Goal: Task Accomplishment & Management: Complete application form

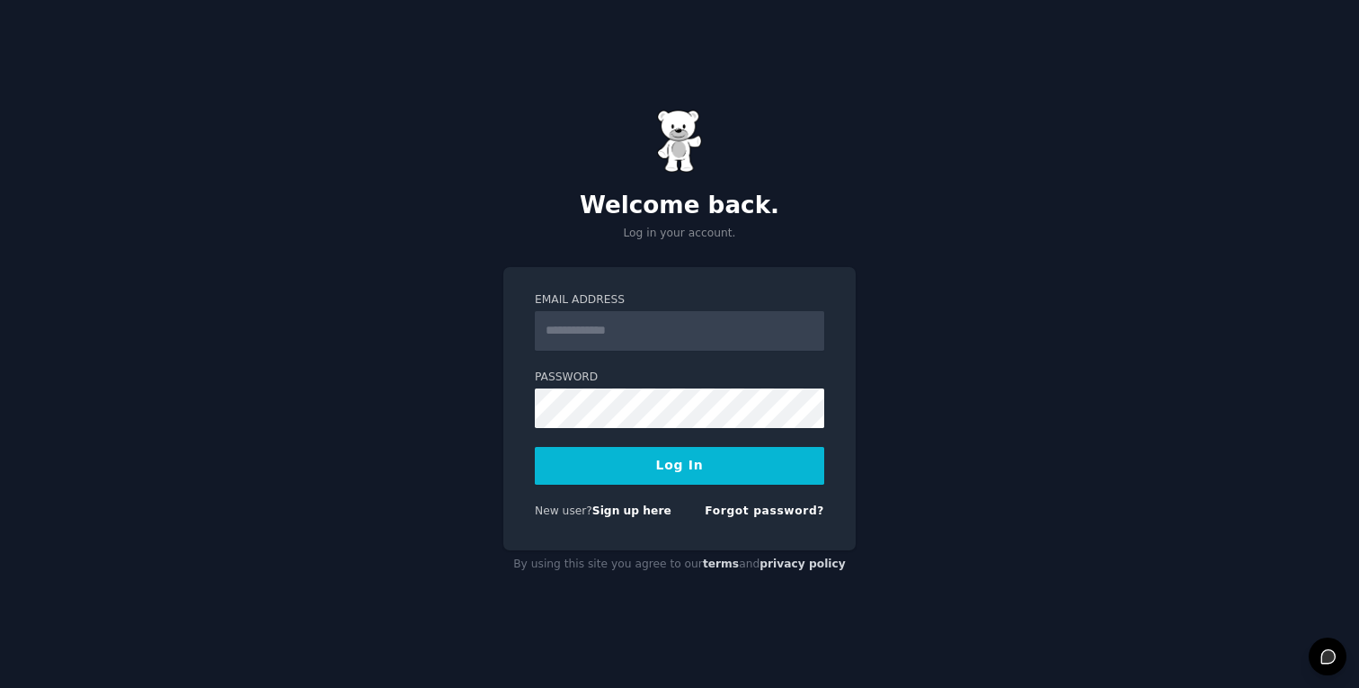
click at [672, 326] on input "Email Address" at bounding box center [679, 331] width 289 height 40
click at [602, 218] on h2 "Welcome back." at bounding box center [679, 205] width 352 height 29
click at [595, 338] on input "Email Address" at bounding box center [679, 331] width 289 height 40
click at [530, 155] on div "Welcome back. Log in your account." at bounding box center [679, 176] width 352 height 132
click at [529, 155] on div "Welcome back. Log in your account." at bounding box center [679, 176] width 352 height 132
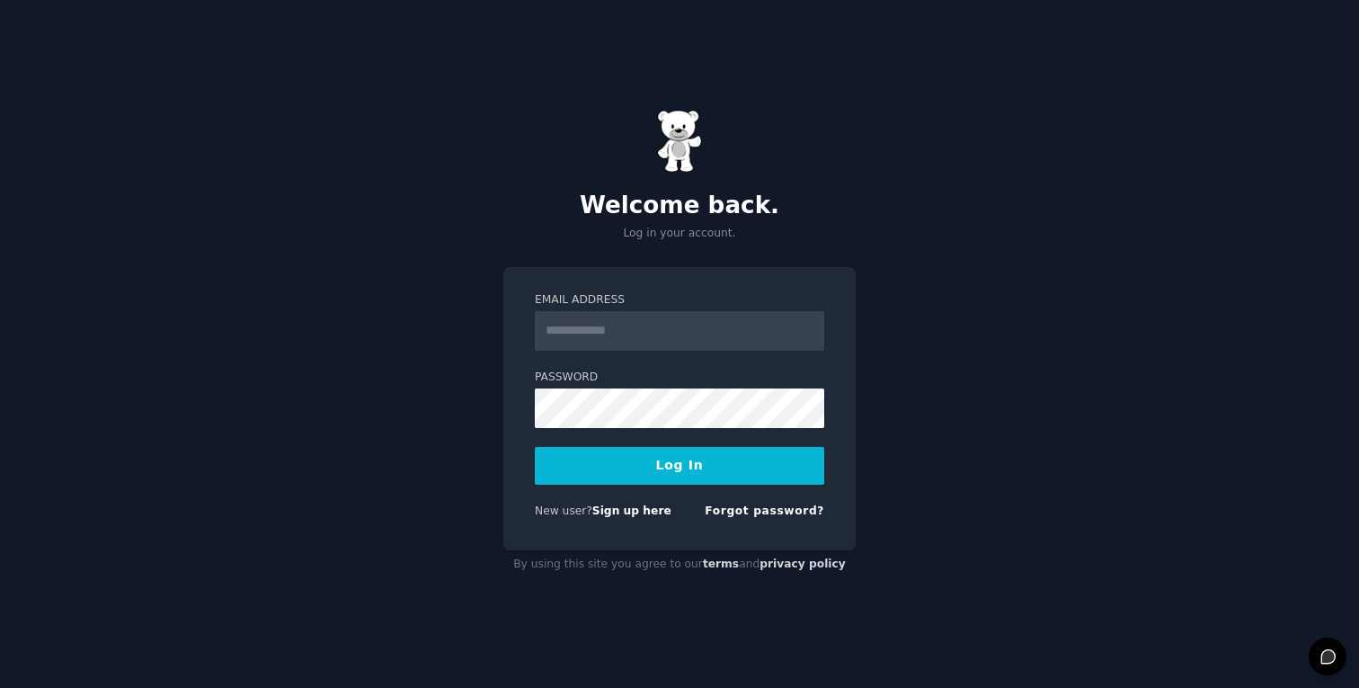
click at [529, 156] on div "Welcome back. Log in your account." at bounding box center [679, 176] width 352 height 132
click at [638, 509] on link "Sign up here" at bounding box center [631, 510] width 79 height 13
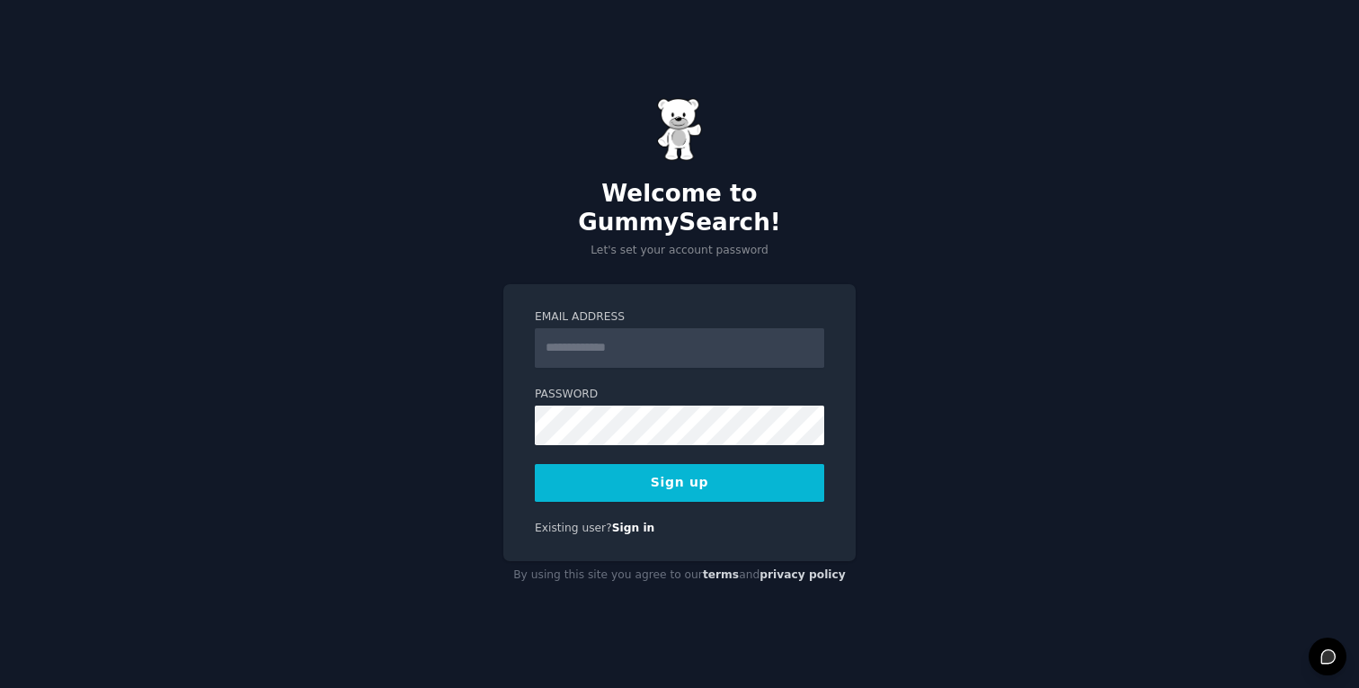
click at [673, 336] on input "Email Address" at bounding box center [679, 348] width 289 height 40
click at [760, 328] on input "Email Address" at bounding box center [679, 348] width 289 height 40
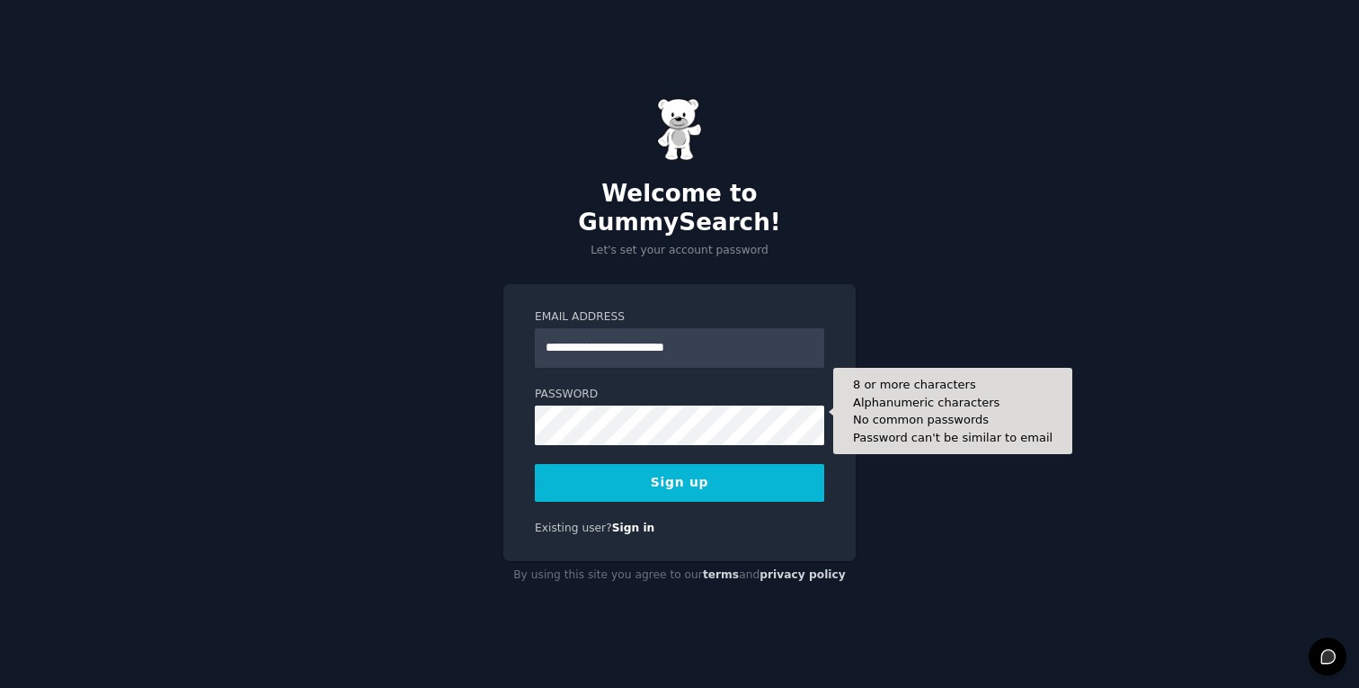
type input "**********"
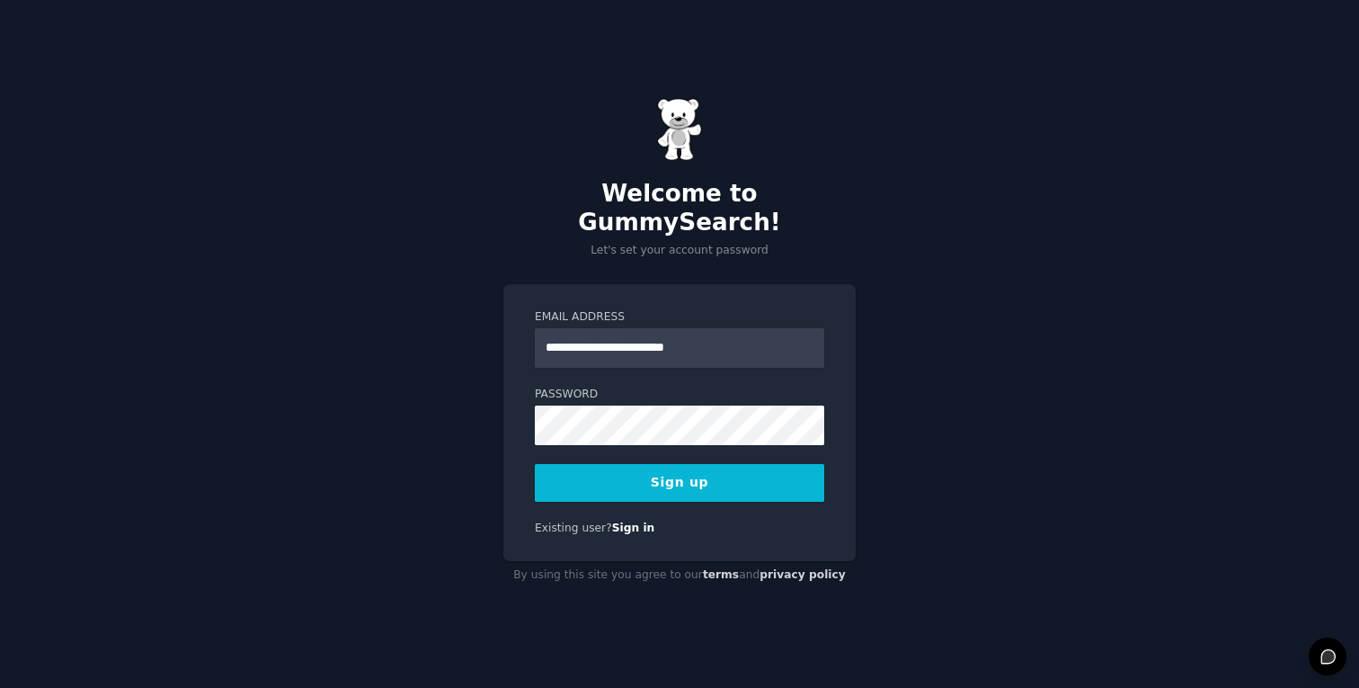
click at [464, 432] on div "**********" at bounding box center [679, 344] width 1359 height 688
click at [532, 413] on div "**********" at bounding box center [679, 423] width 352 height 278
click at [752, 467] on button "Sign up" at bounding box center [679, 483] width 289 height 38
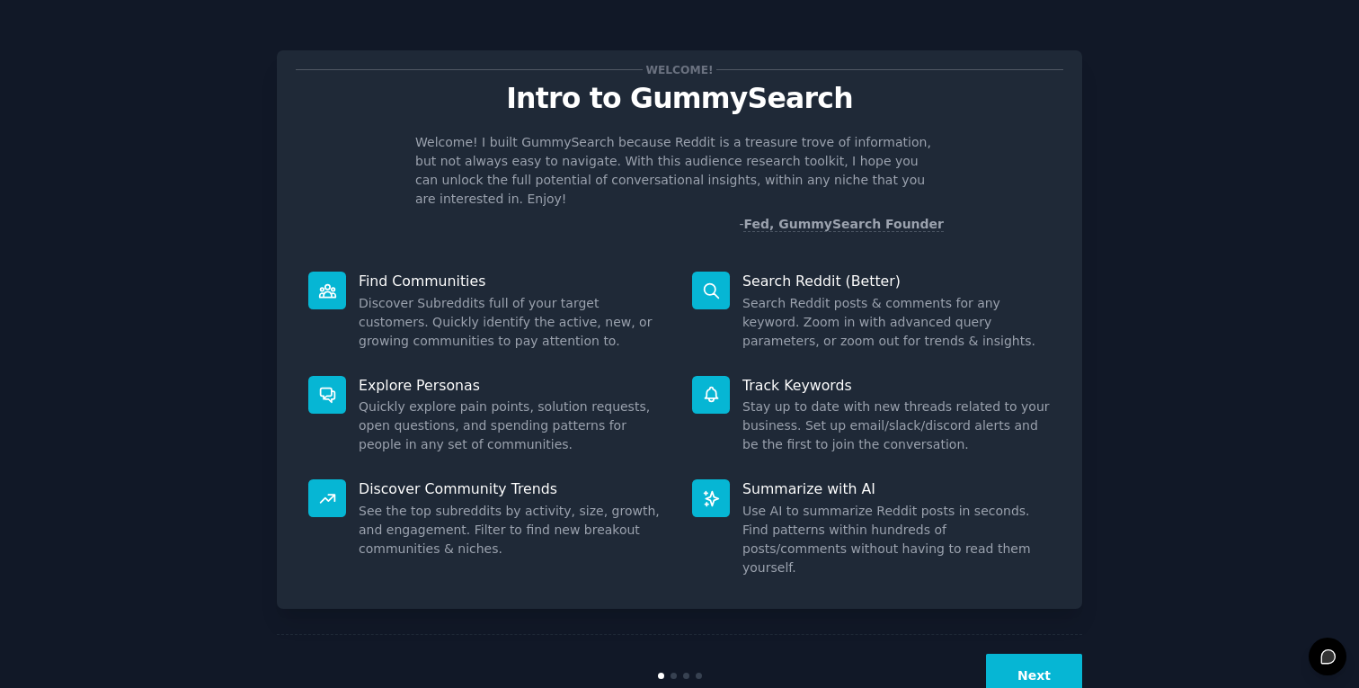
click at [1050, 654] on button "Next" at bounding box center [1034, 676] width 96 height 44
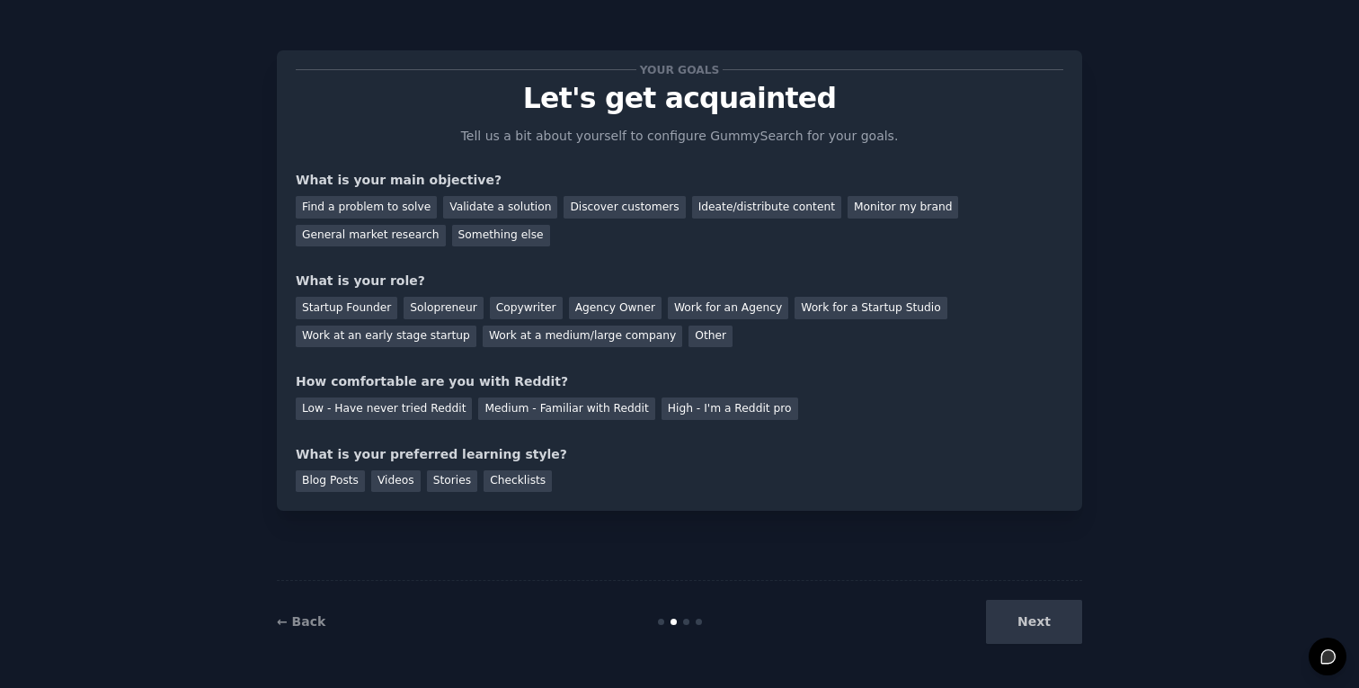
click at [1050, 636] on div "Next" at bounding box center [948, 622] width 269 height 44
click at [1047, 626] on div "Next" at bounding box center [948, 622] width 269 height 44
click at [1035, 626] on div "Next" at bounding box center [948, 622] width 269 height 44
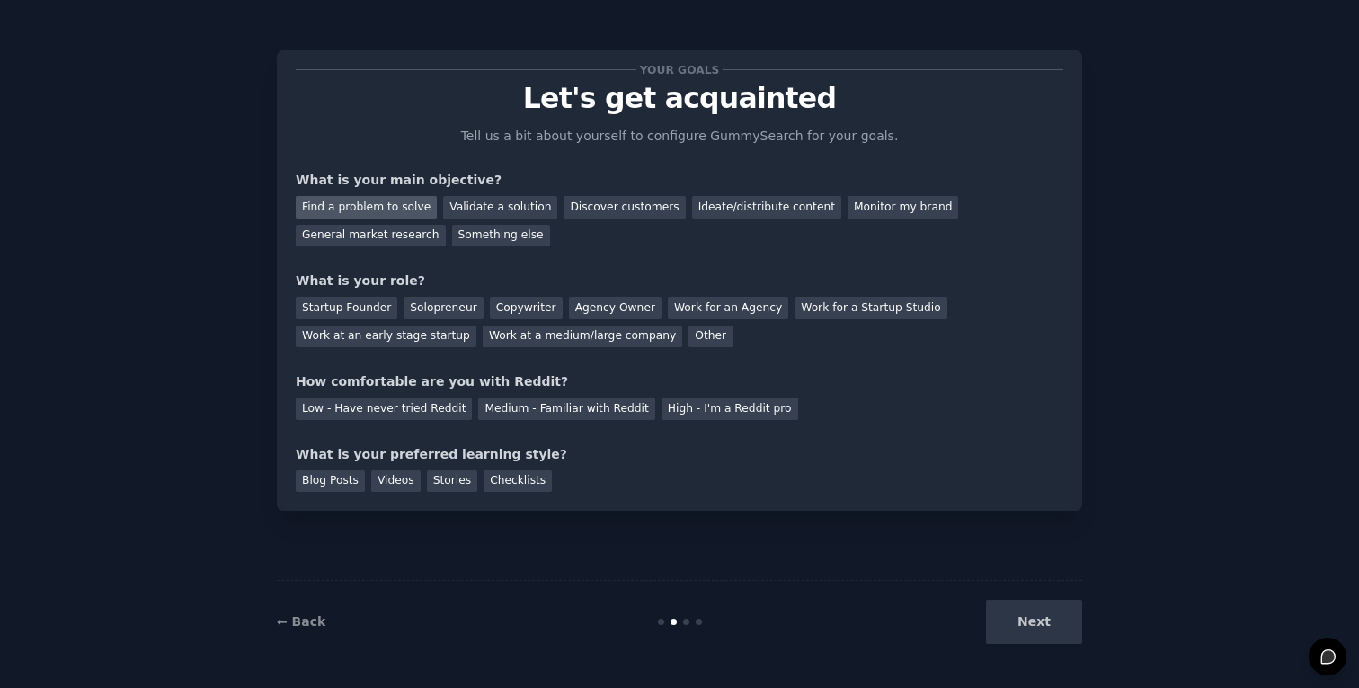
click at [381, 208] on div "Find a problem to solve" at bounding box center [366, 207] width 141 height 22
click at [449, 312] on div "Solopreneur" at bounding box center [443, 308] width 79 height 22
click at [498, 314] on div "Copywriter" at bounding box center [526, 308] width 73 height 22
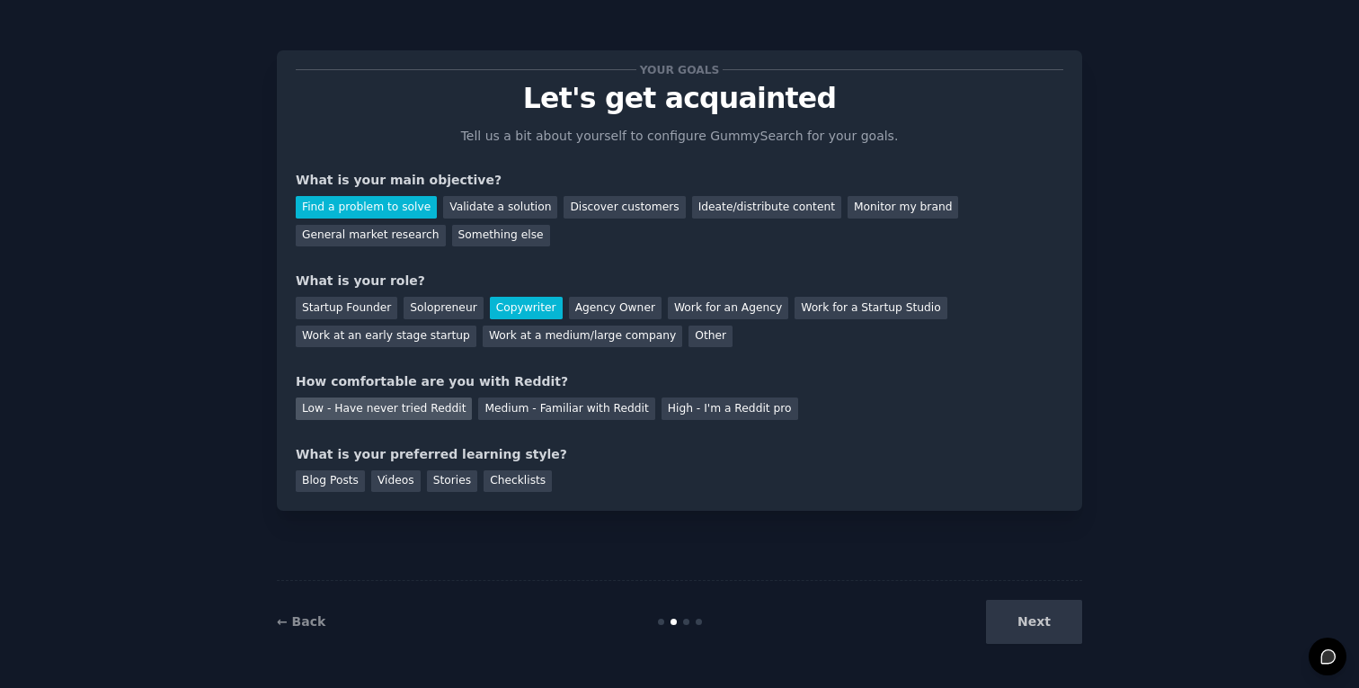
click at [421, 414] on div "Low - Have never tried Reddit" at bounding box center [384, 408] width 176 height 22
click at [341, 486] on div "Blog Posts" at bounding box center [330, 481] width 69 height 22
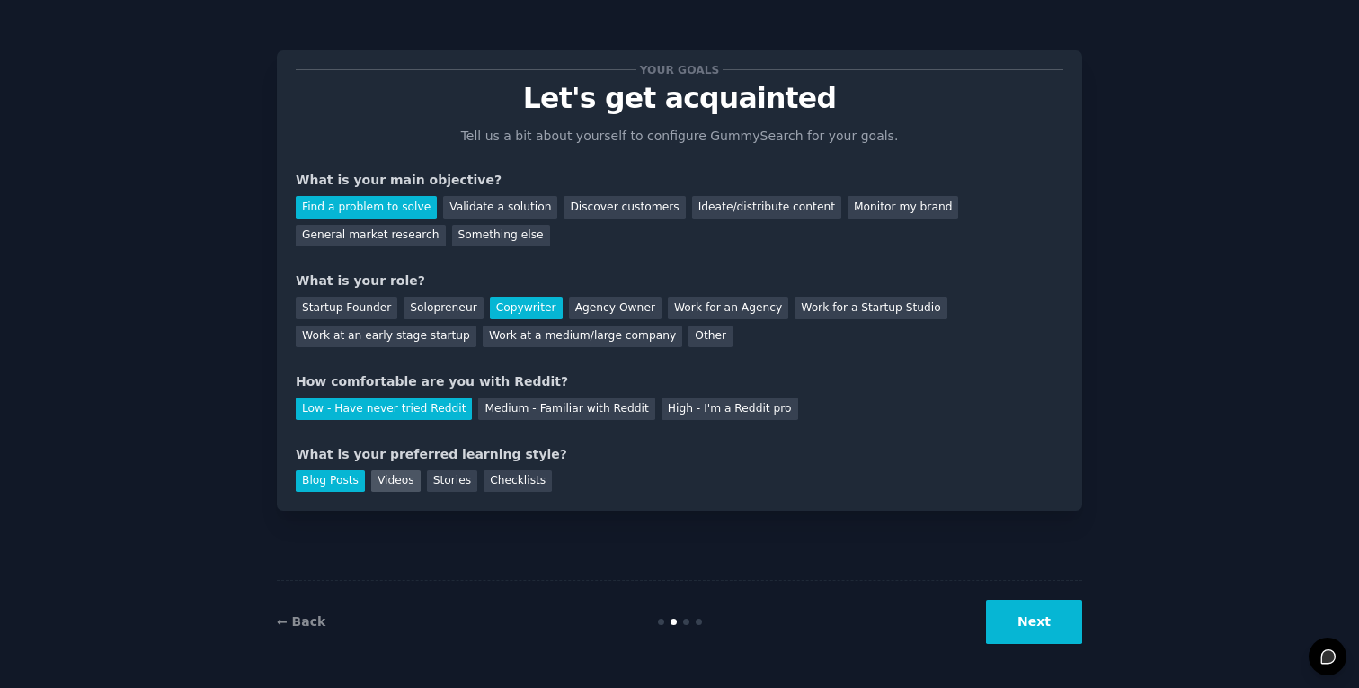
click at [379, 483] on div "Videos" at bounding box center [395, 481] width 49 height 22
click at [1050, 634] on button "Next" at bounding box center [1034, 622] width 96 height 44
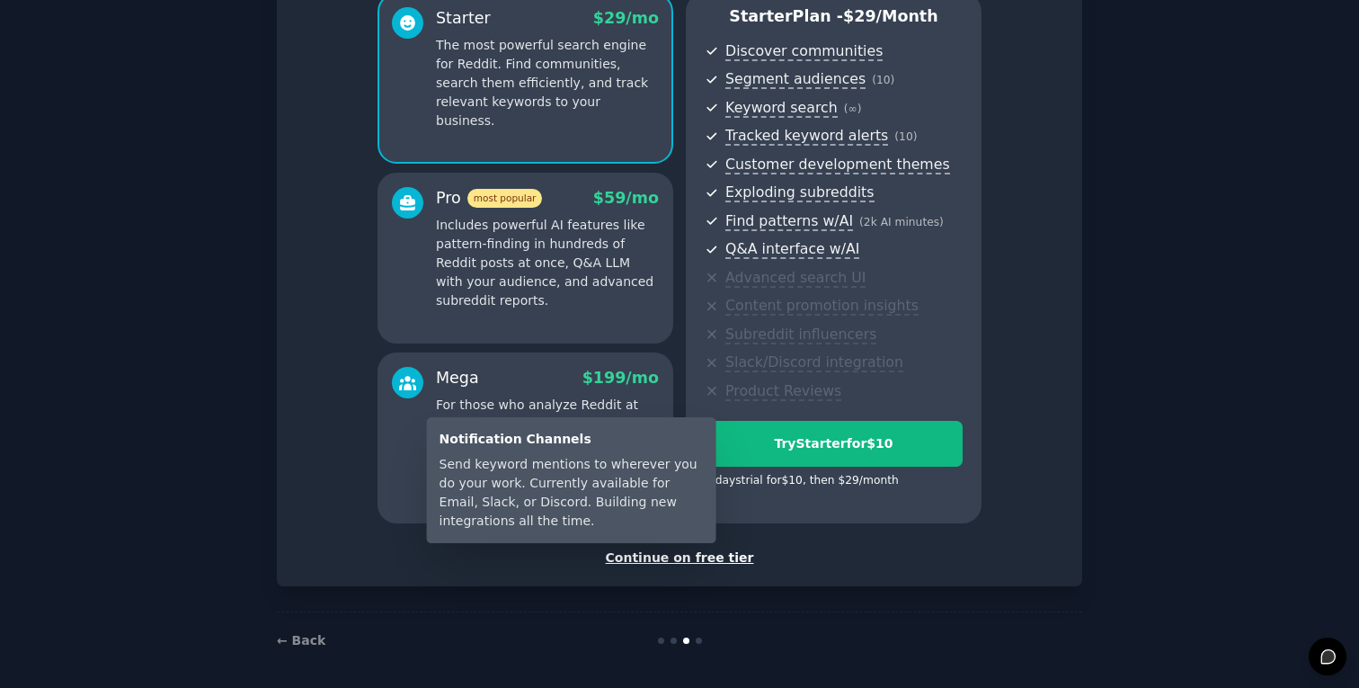
scroll to position [174, 0]
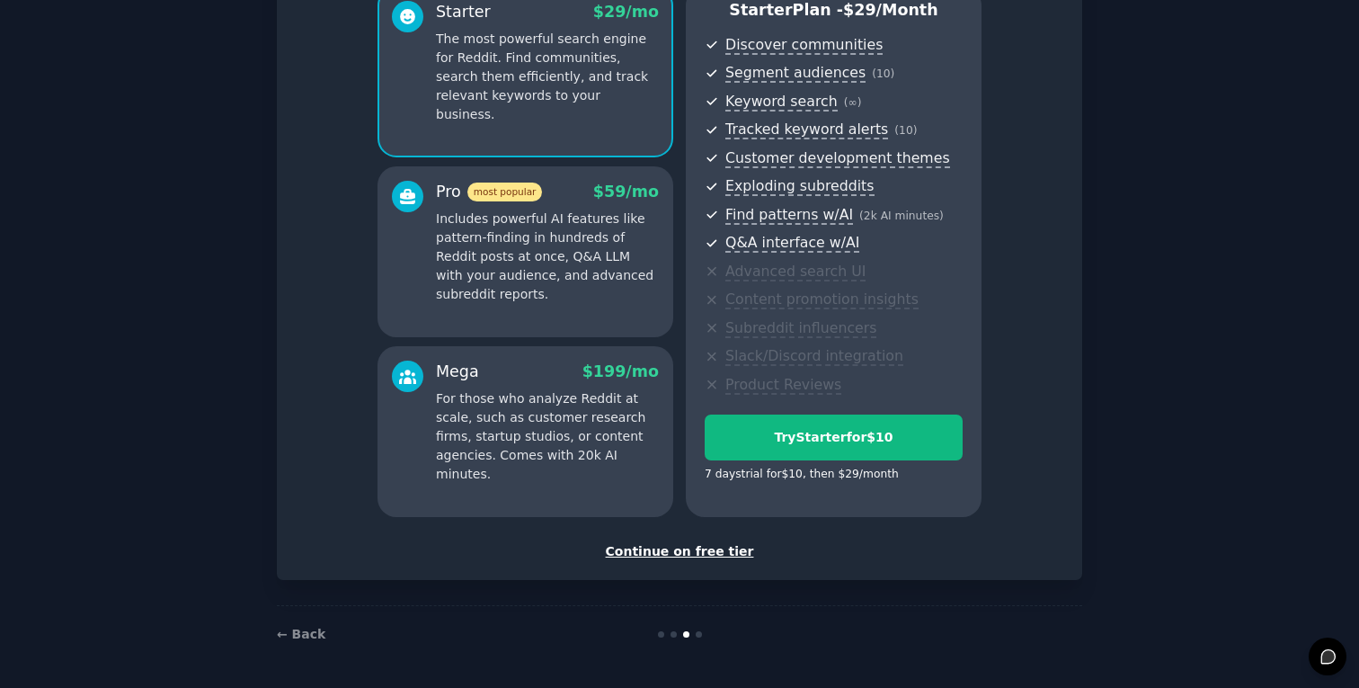
click at [724, 554] on div "Continue on free tier" at bounding box center [680, 551] width 768 height 19
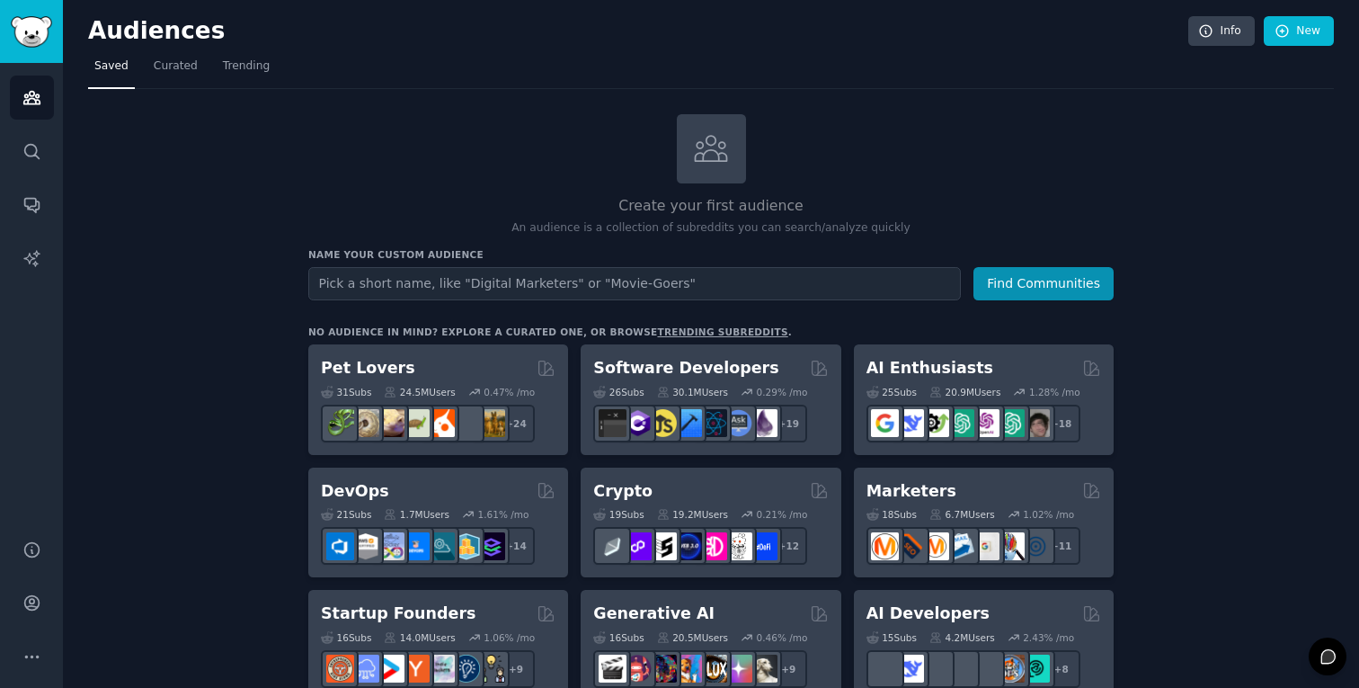
click at [534, 297] on input "text" at bounding box center [634, 283] width 653 height 33
click at [539, 288] on input "text" at bounding box center [634, 283] width 653 height 33
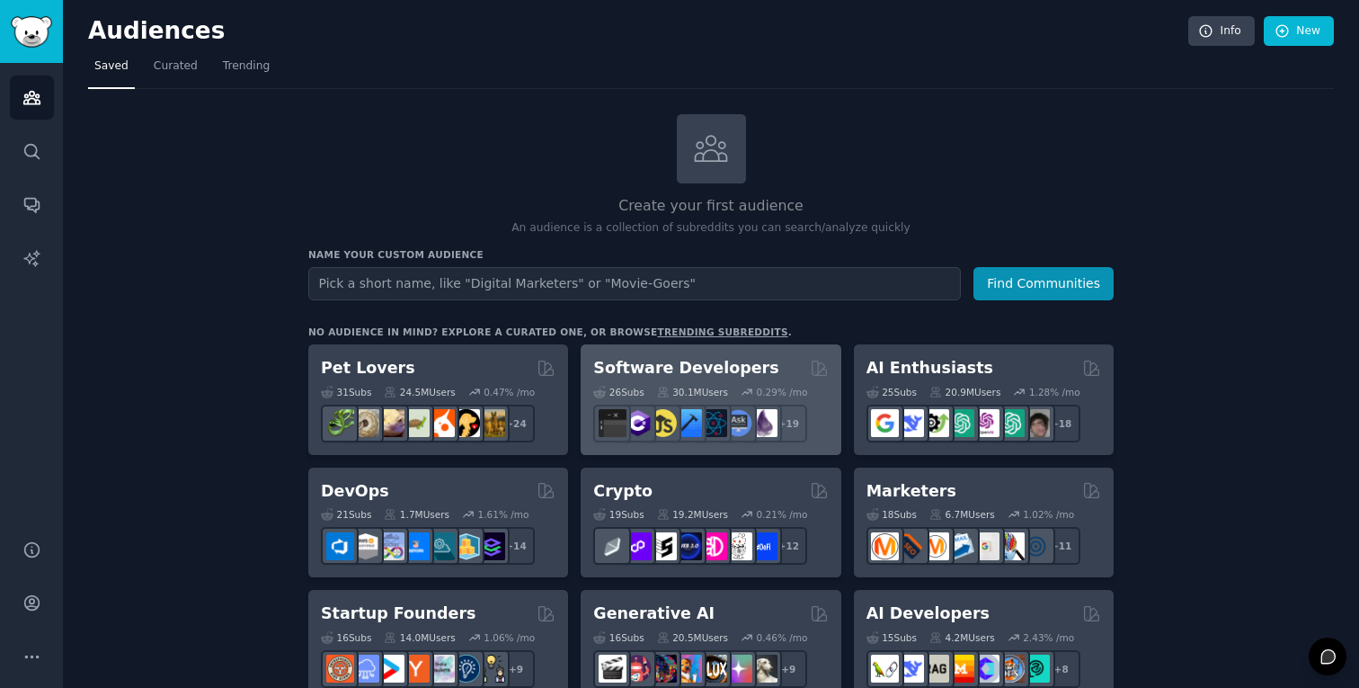
click at [685, 372] on h2 "Software Developers" at bounding box center [685, 368] width 185 height 22
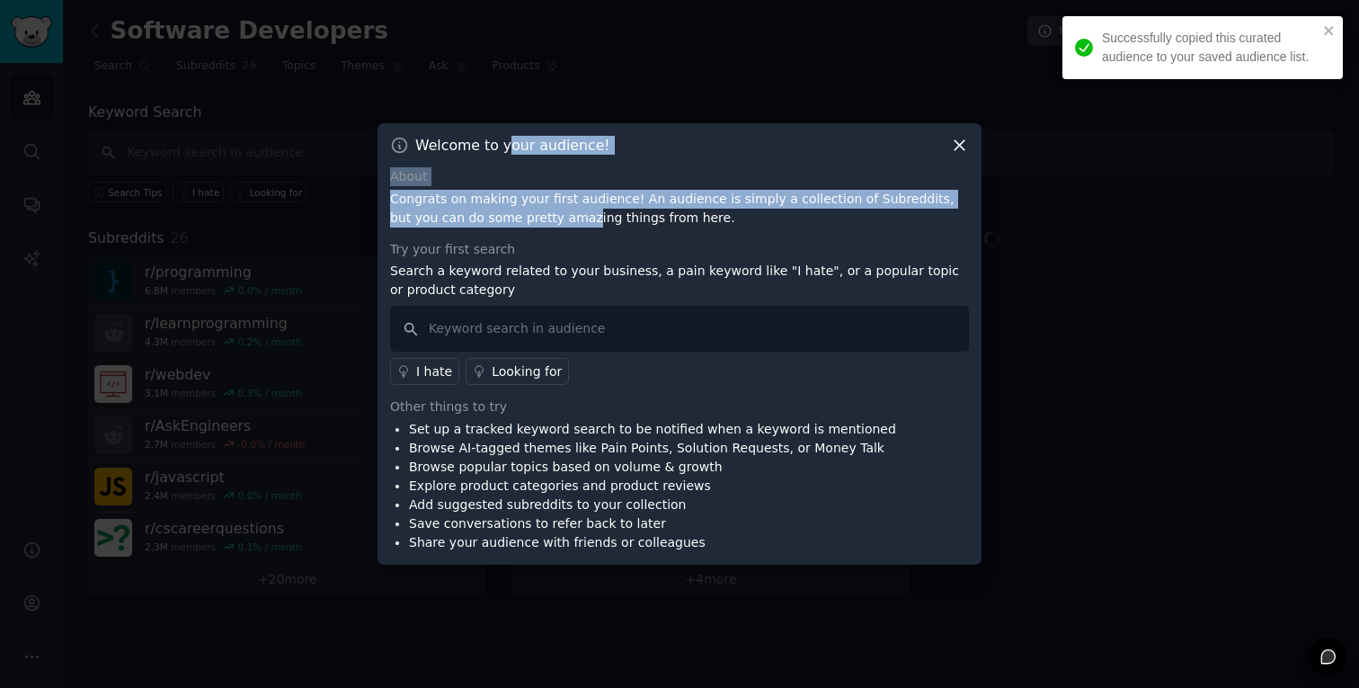
drag, startPoint x: 509, startPoint y: 164, endPoint x: 536, endPoint y: 224, distance: 66.0
click at [536, 224] on div "Welcome to your audience! About Congrats on making your first audience! An audi…" at bounding box center [680, 343] width 604 height 441
click at [500, 210] on p "Congrats on making your first audience! An audience is simply a collection of S…" at bounding box center [679, 209] width 579 height 38
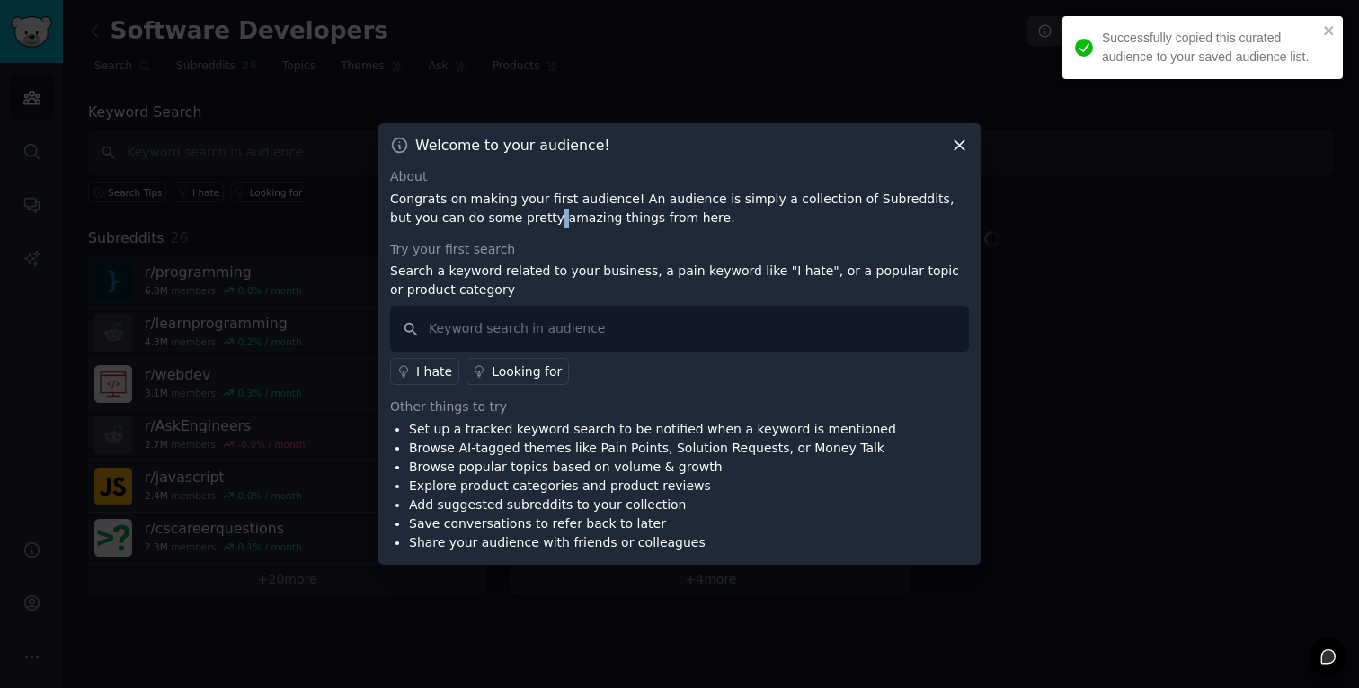
click at [500, 210] on p "Congrats on making your first audience! An audience is simply a collection of S…" at bounding box center [679, 209] width 579 height 38
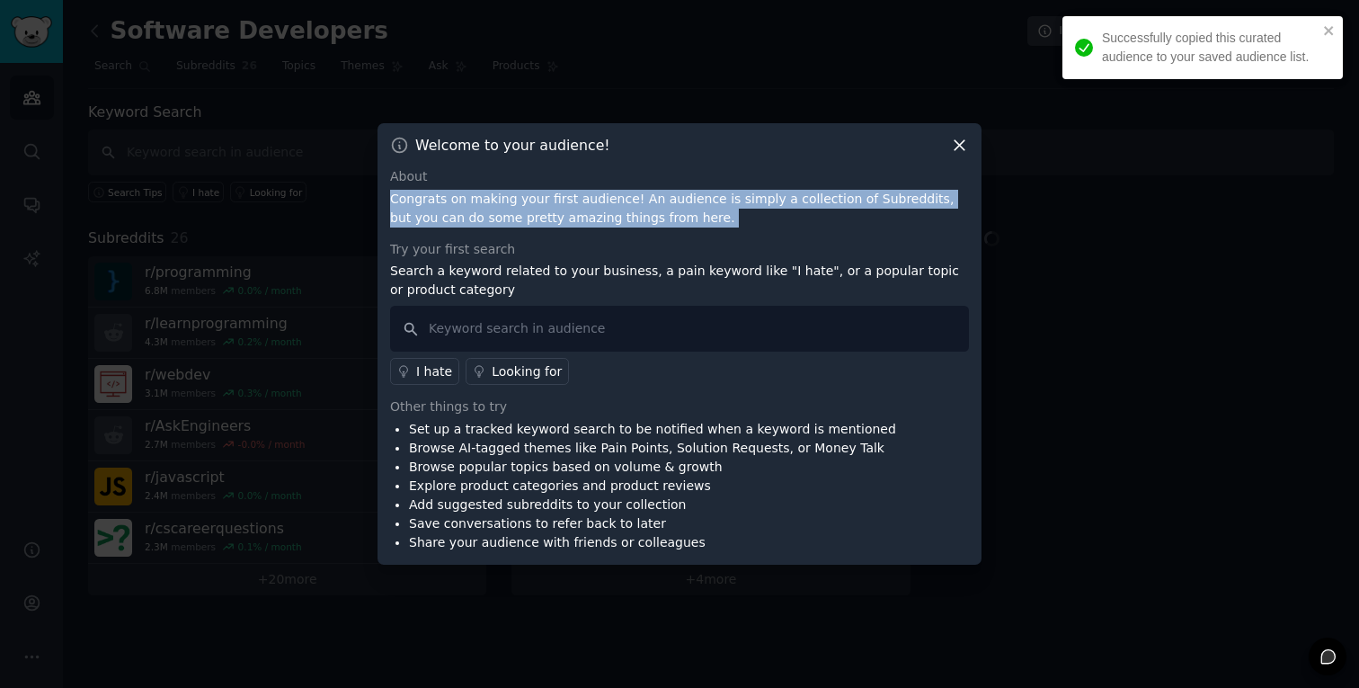
click at [500, 210] on p "Congrats on making your first audience! An audience is simply a collection of S…" at bounding box center [679, 209] width 579 height 38
click at [531, 216] on p "Congrats on making your first audience! An audience is simply a collection of S…" at bounding box center [679, 209] width 579 height 38
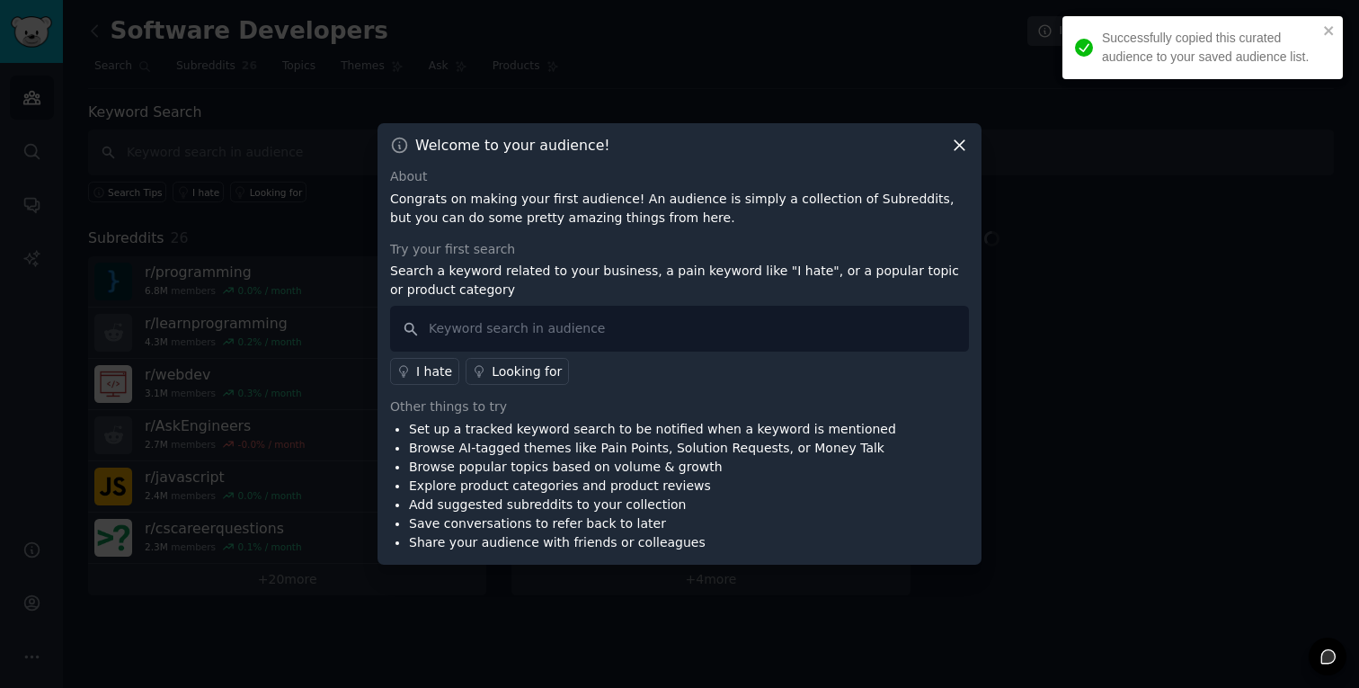
click at [531, 216] on p "Congrats on making your first audience! An audience is simply a collection of S…" at bounding box center [679, 209] width 579 height 38
click at [551, 341] on input "text" at bounding box center [679, 329] width 579 height 46
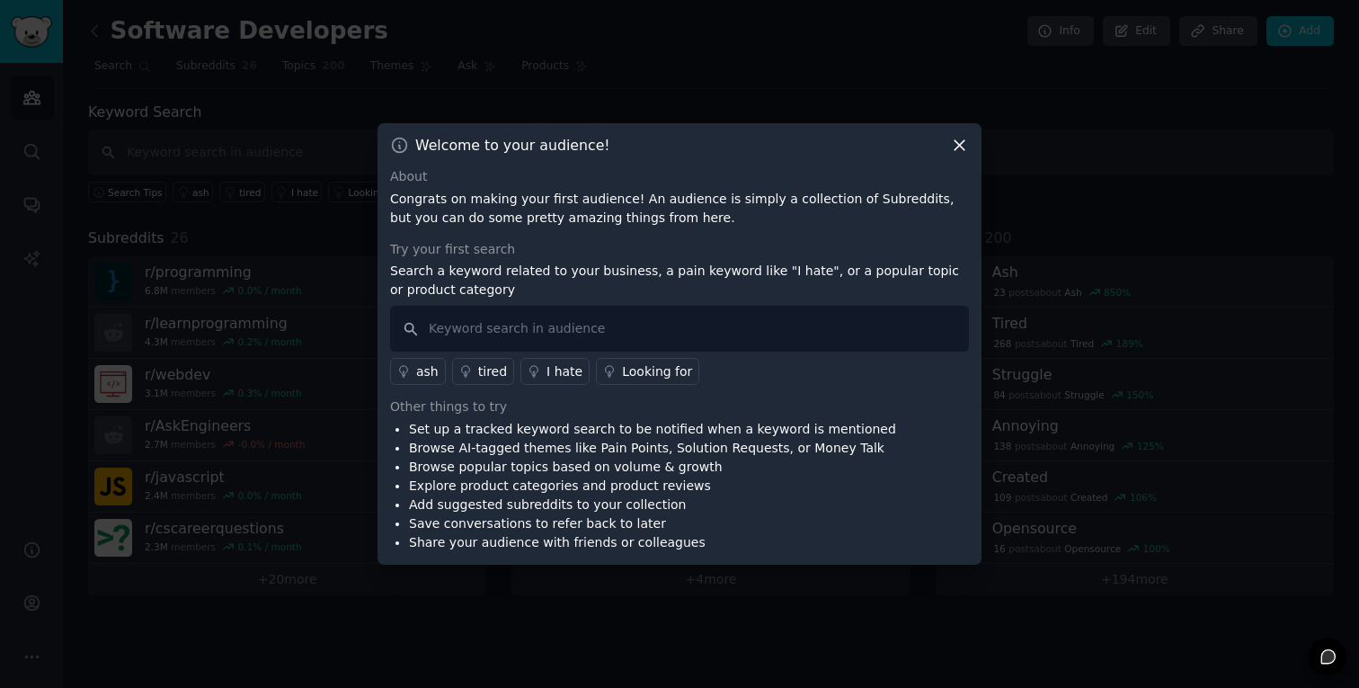
click at [634, 376] on div "Looking for" at bounding box center [657, 371] width 70 height 19
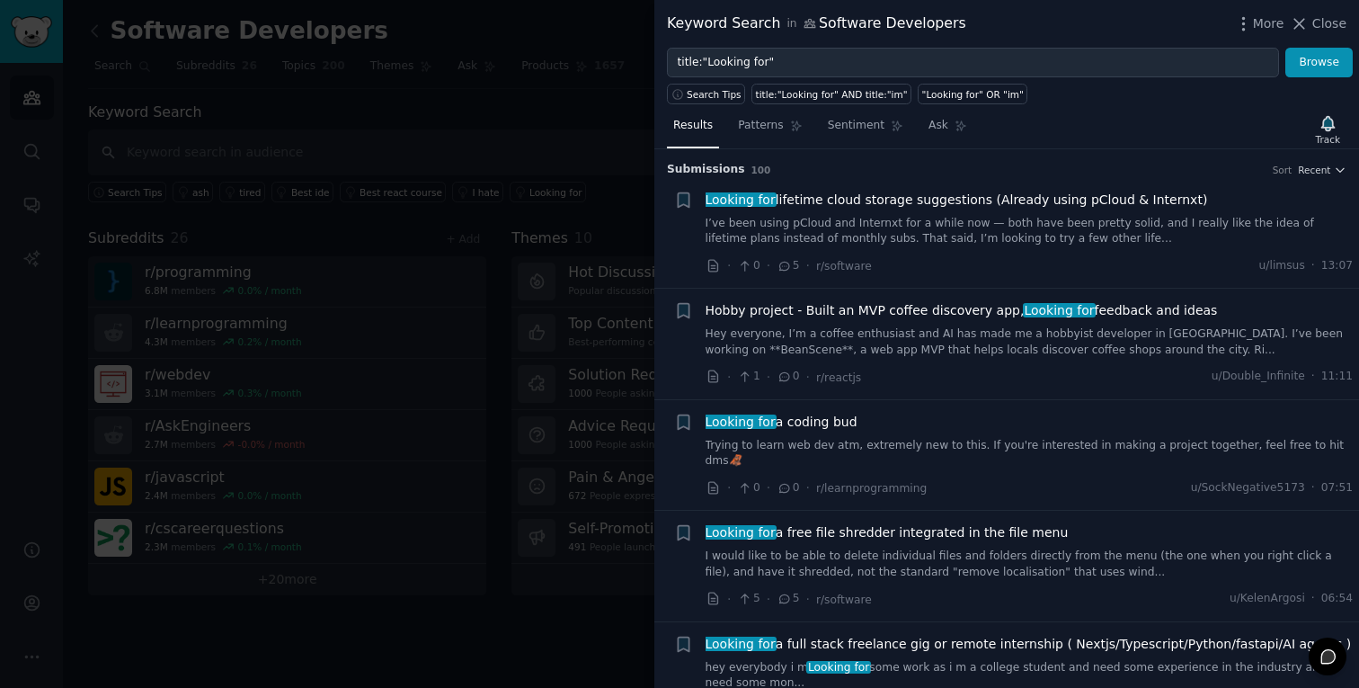
click at [890, 199] on span "Looking for lifetime cloud storage suggestions (Already using pCloud & Internxt)" at bounding box center [957, 200] width 503 height 19
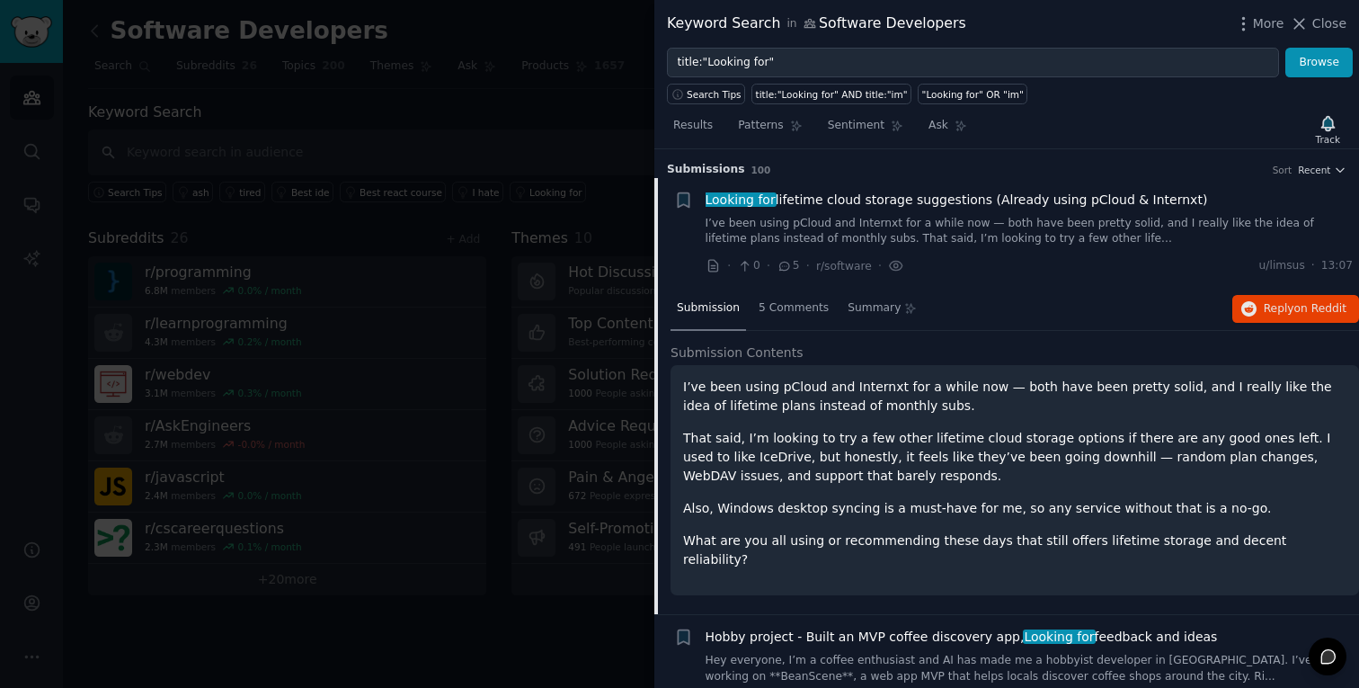
click at [955, 290] on div "Submission 5 Comments Summary Reply on Reddit" at bounding box center [1015, 309] width 689 height 43
click at [1241, 316] on icon "button" at bounding box center [1249, 309] width 16 height 16
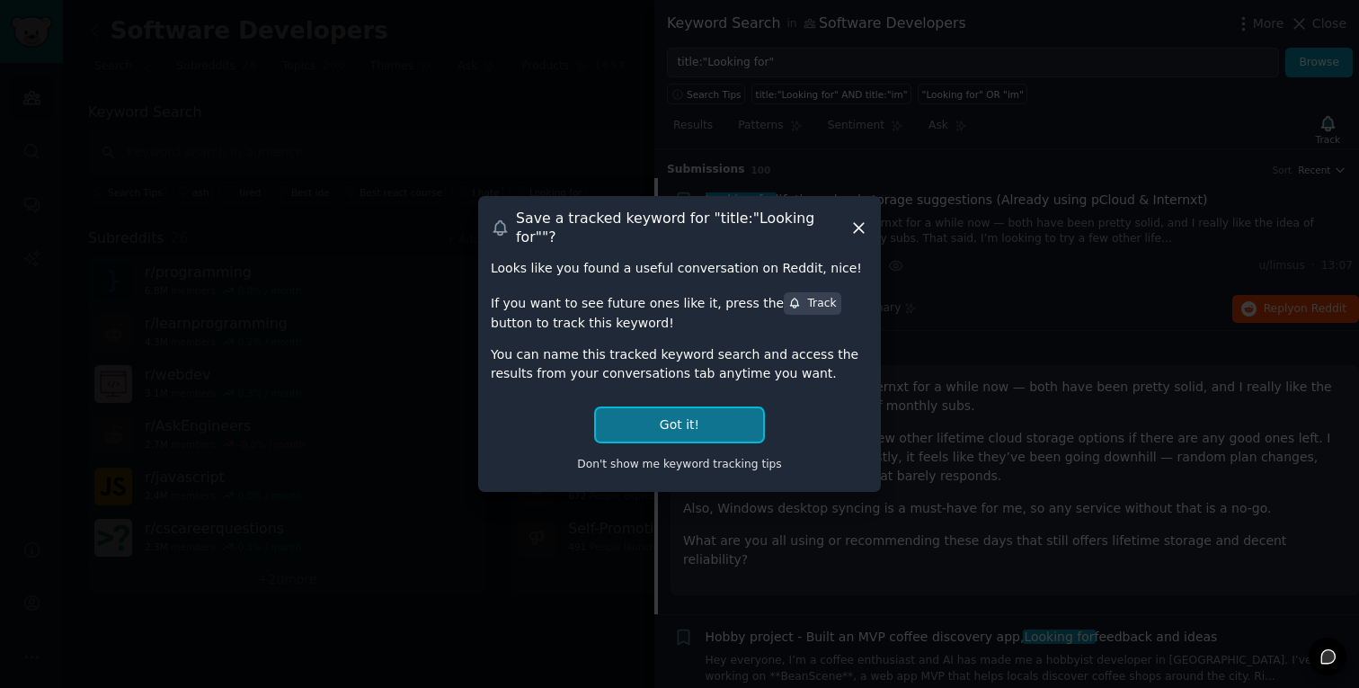
click at [707, 411] on button "Got it!" at bounding box center [679, 424] width 167 height 33
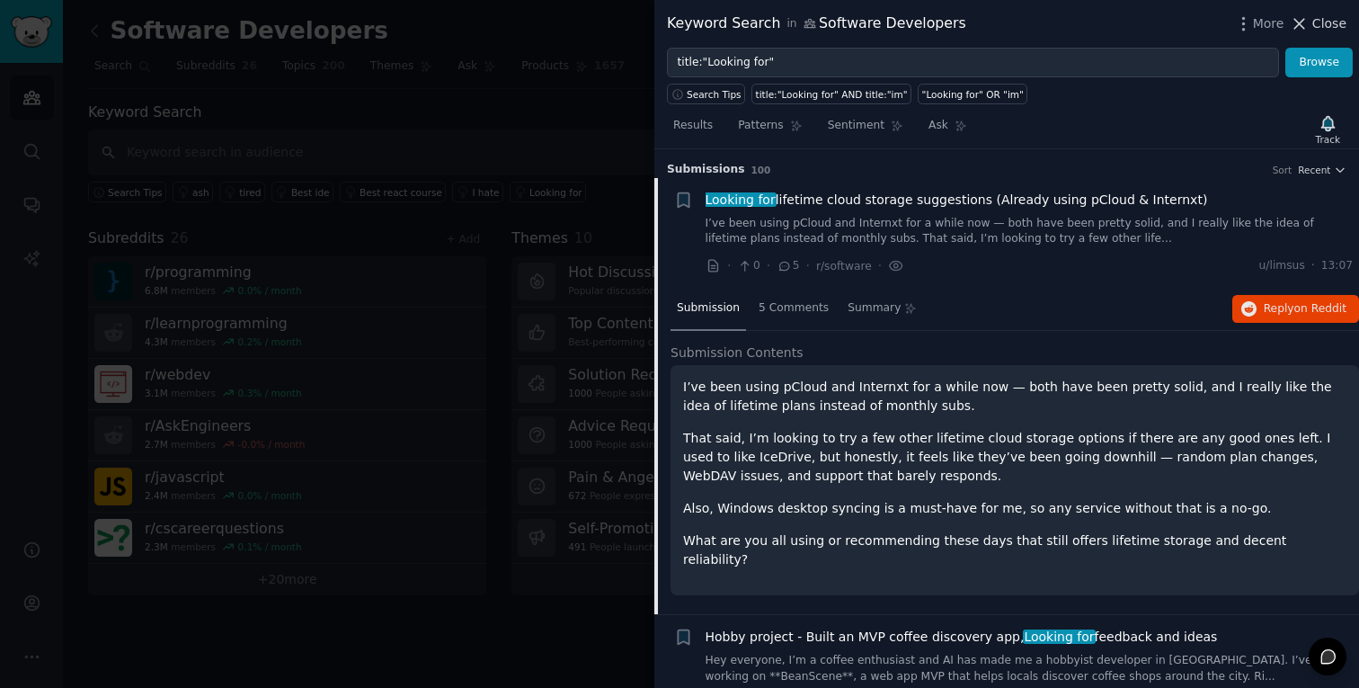
click at [1308, 22] on icon at bounding box center [1299, 23] width 19 height 19
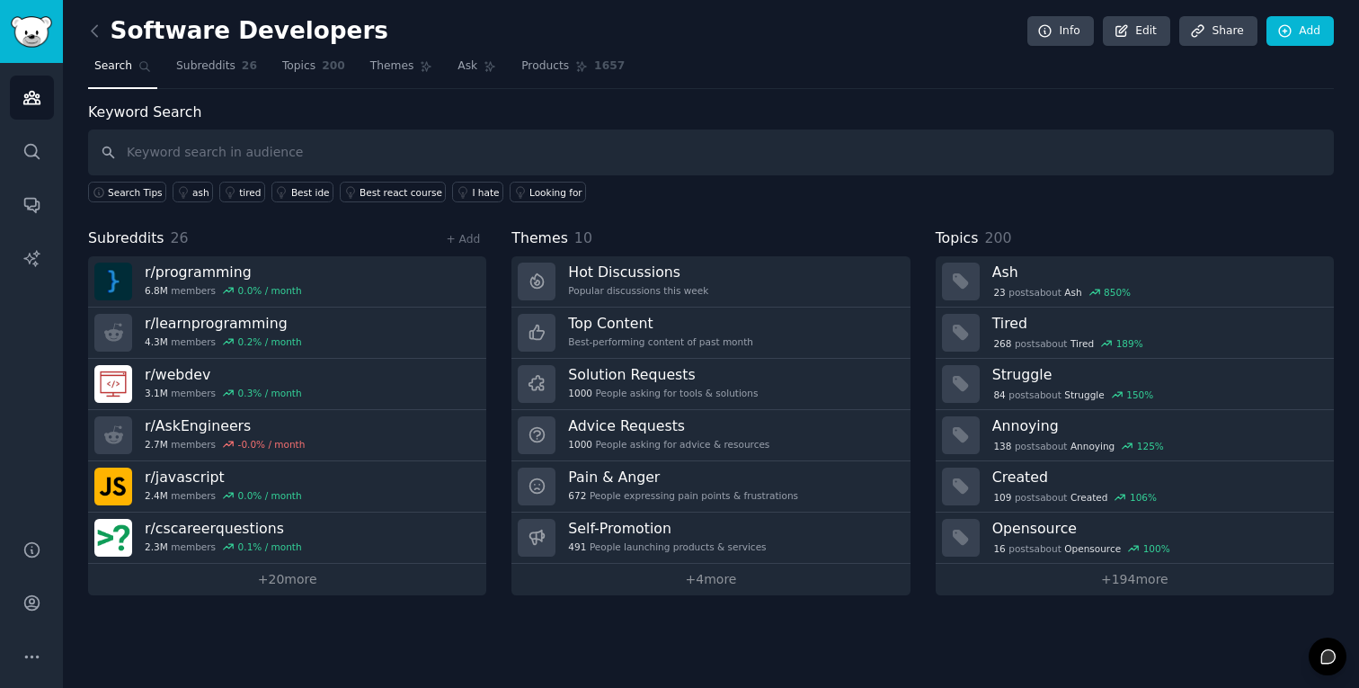
click at [873, 8] on div "Software Developers Info Edit Share Add Search Subreddits 26 Topics 200 Themes …" at bounding box center [711, 344] width 1296 height 688
click at [876, 22] on div "Software Developers Info Edit Share Add" at bounding box center [711, 34] width 1246 height 37
click at [725, 195] on div "Search Tips ash tired Best ide Best react course I hate Looking for" at bounding box center [711, 188] width 1246 height 27
click at [39, 160] on link "Search" at bounding box center [32, 151] width 44 height 44
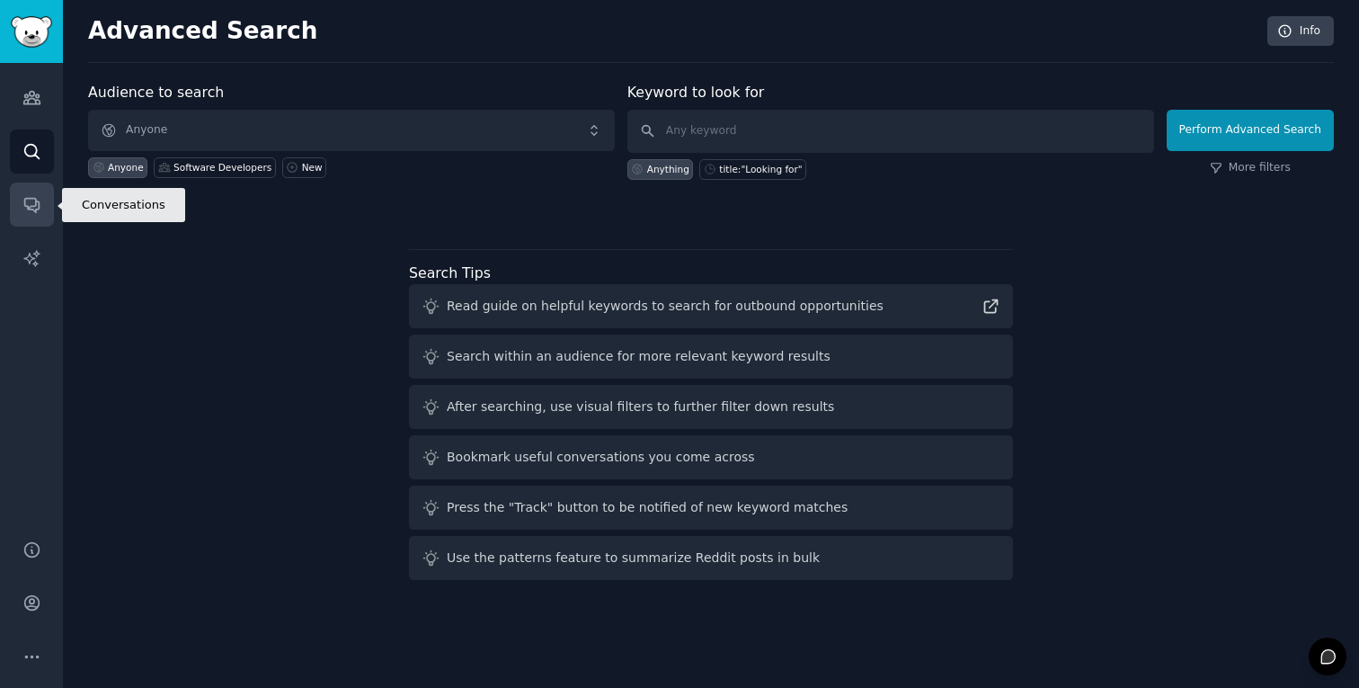
click at [35, 195] on icon "Sidebar" at bounding box center [31, 204] width 19 height 19
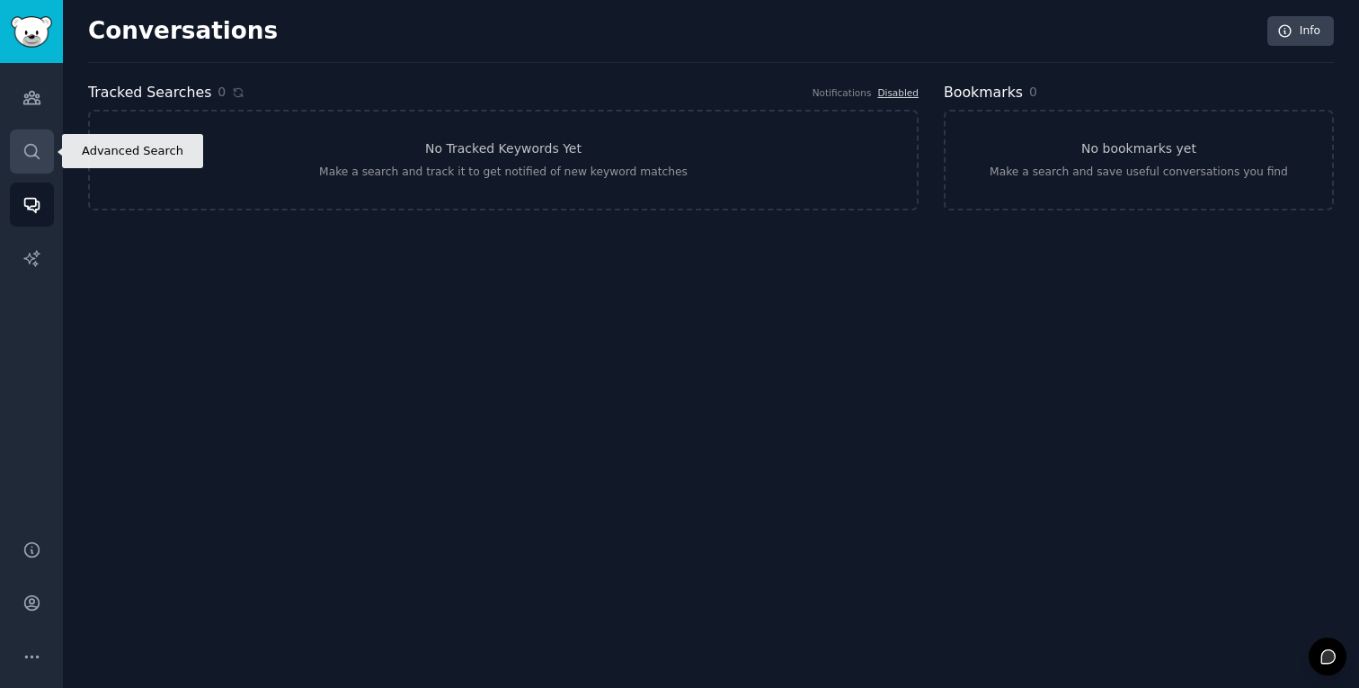
click at [36, 155] on icon "Sidebar" at bounding box center [31, 151] width 14 height 14
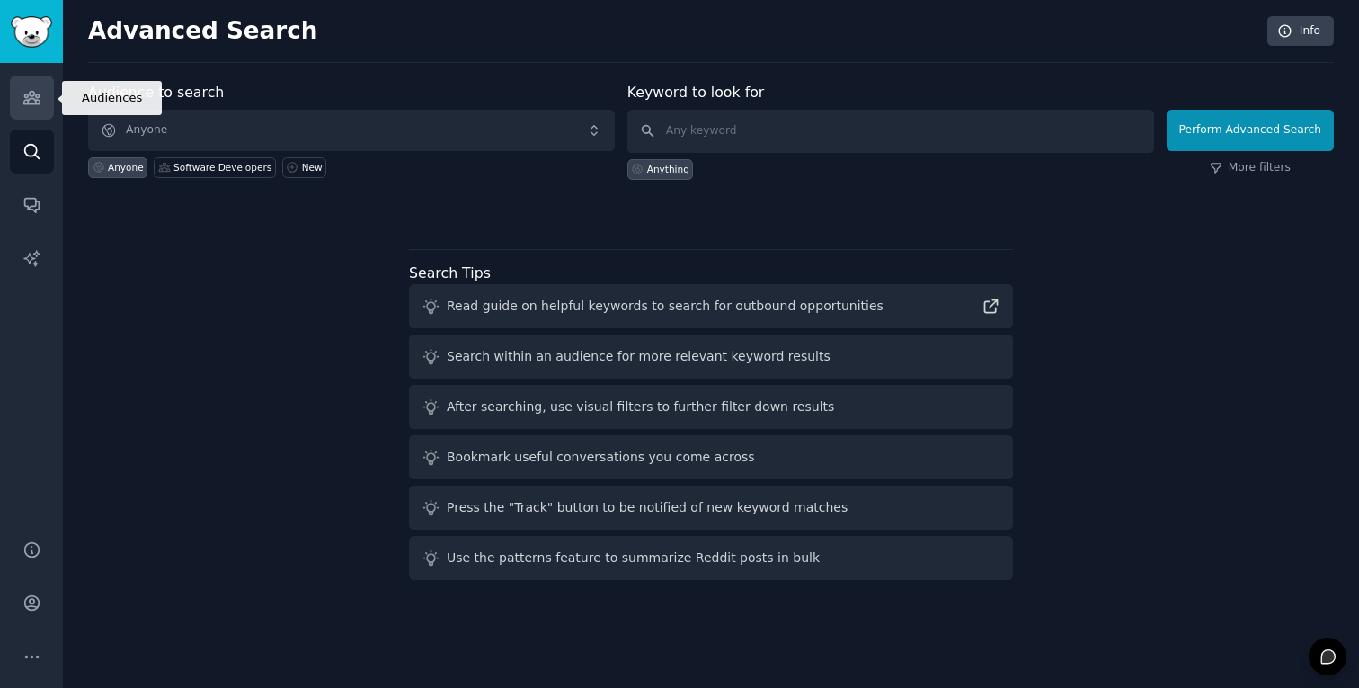
click at [38, 114] on link "Audiences" at bounding box center [32, 98] width 44 height 44
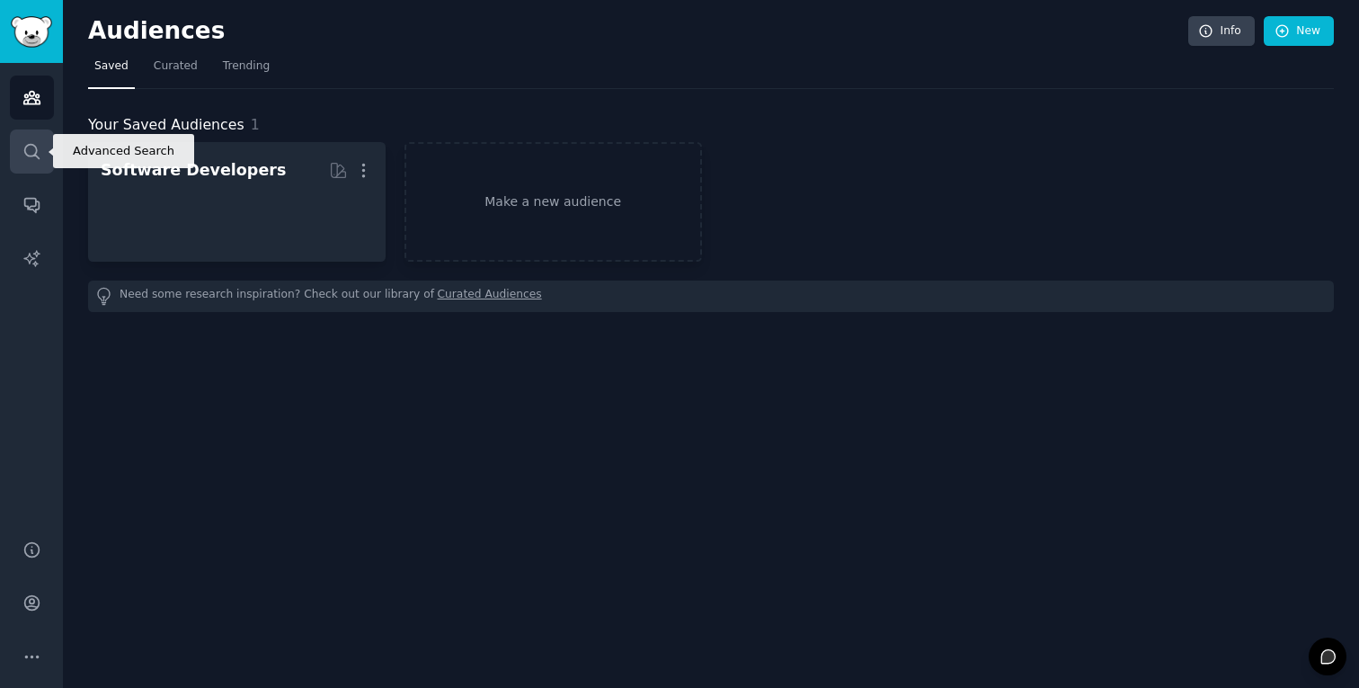
click at [31, 157] on icon "Sidebar" at bounding box center [31, 151] width 19 height 19
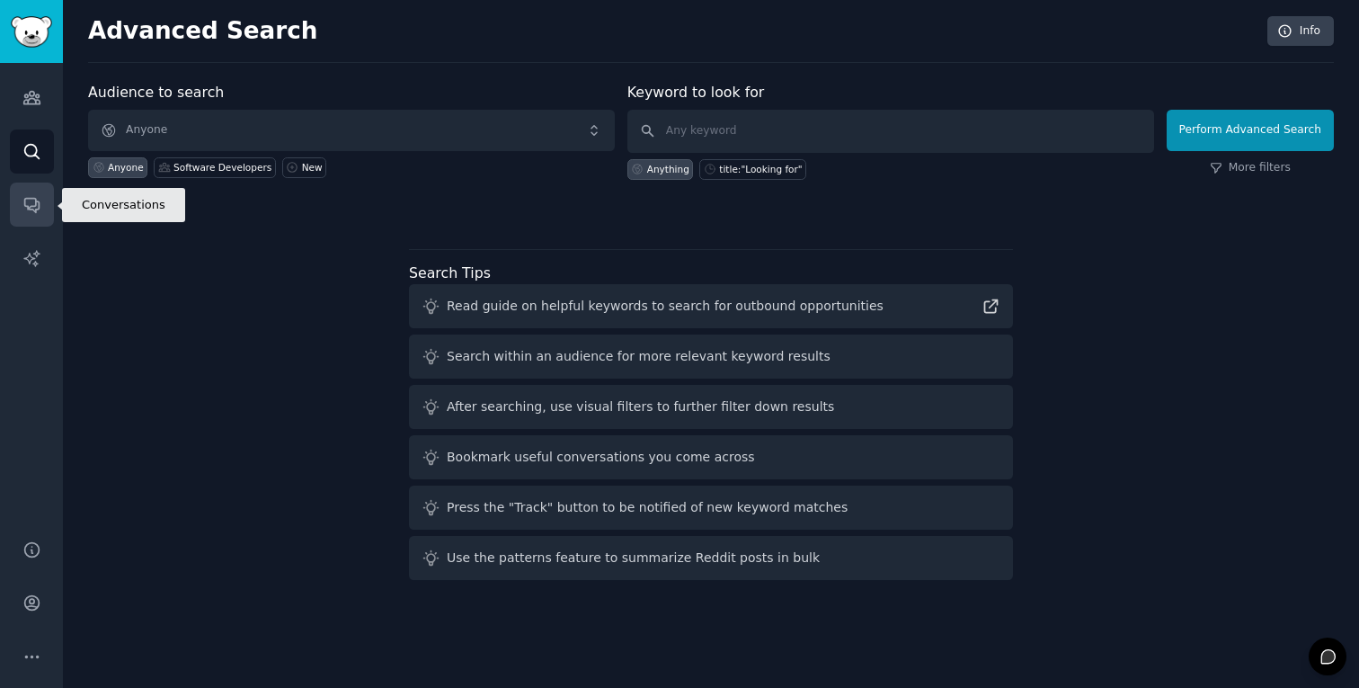
click at [27, 189] on link "Conversations" at bounding box center [32, 204] width 44 height 44
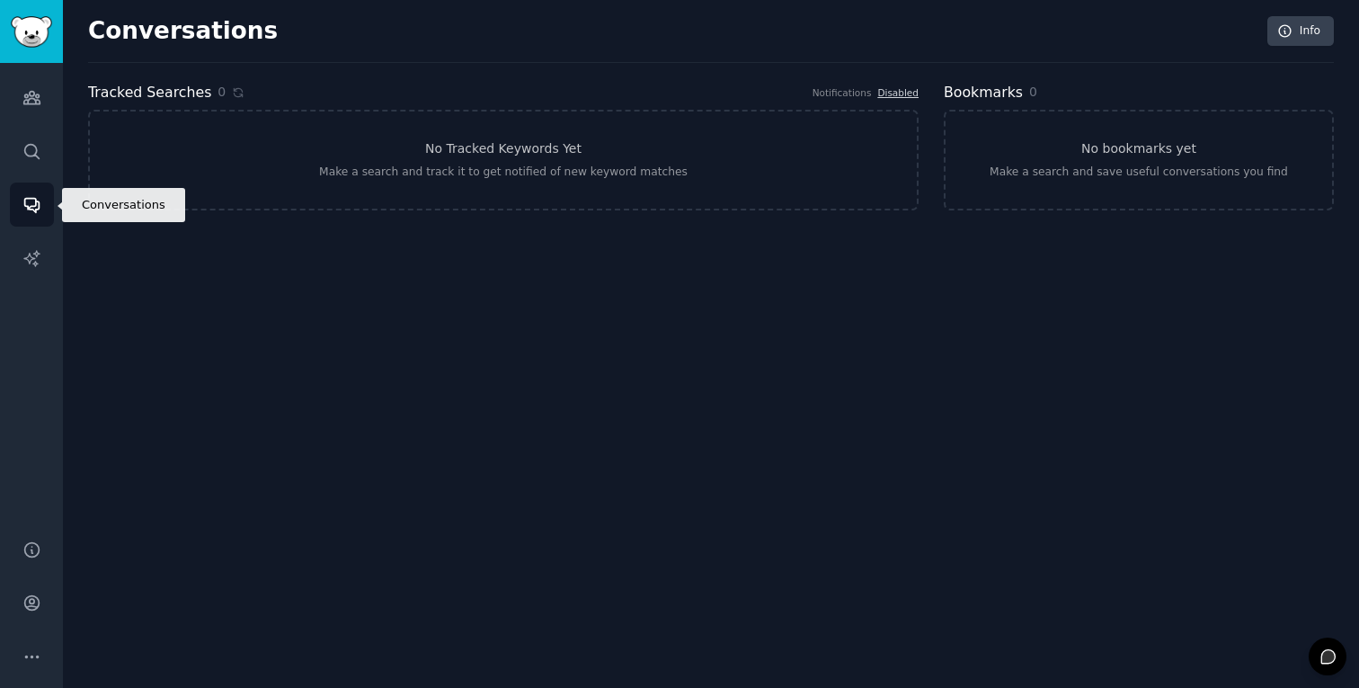
click at [28, 207] on icon "Sidebar" at bounding box center [31, 206] width 14 height 14
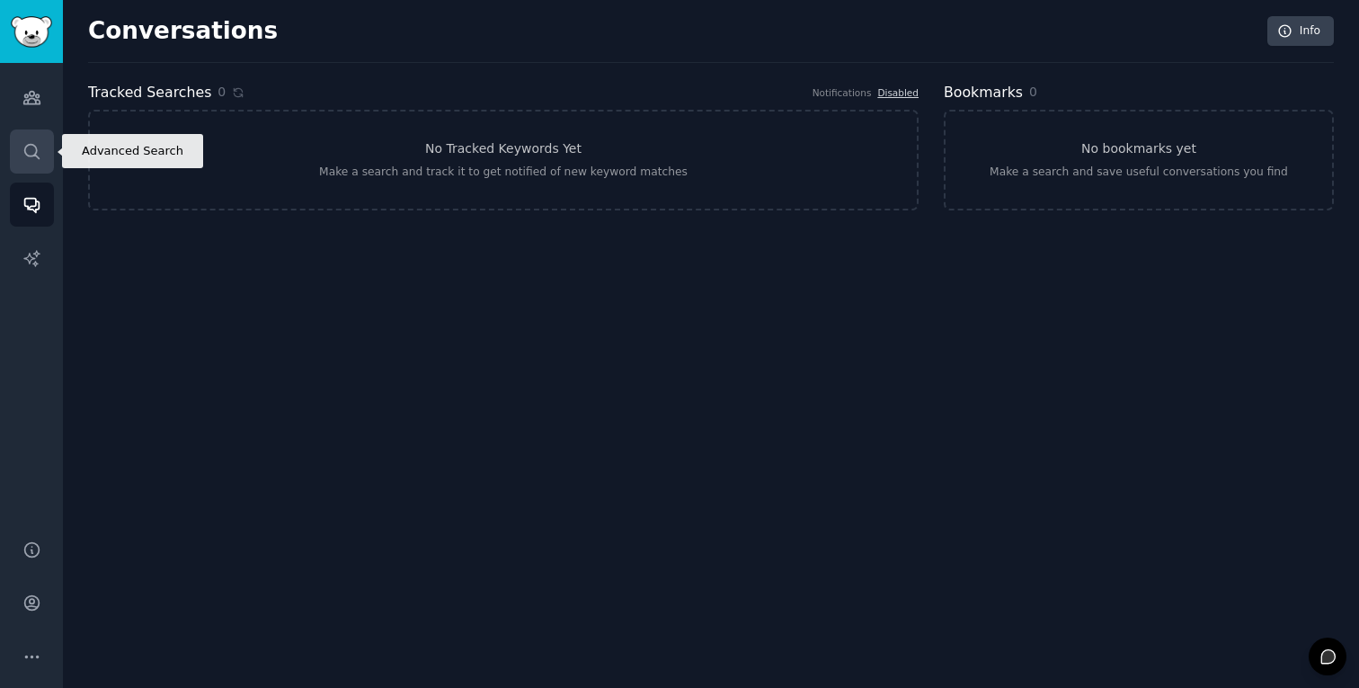
click at [40, 140] on link "Search" at bounding box center [32, 151] width 44 height 44
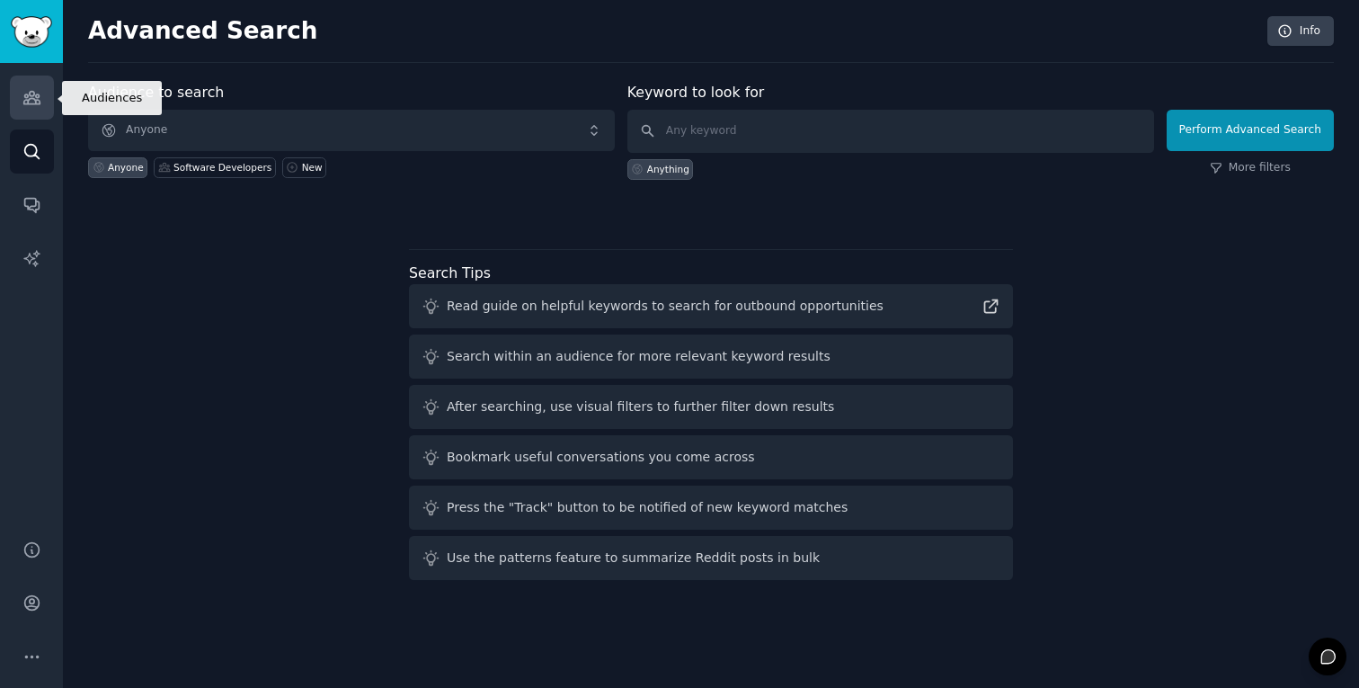
click at [38, 105] on icon "Sidebar" at bounding box center [31, 97] width 19 height 19
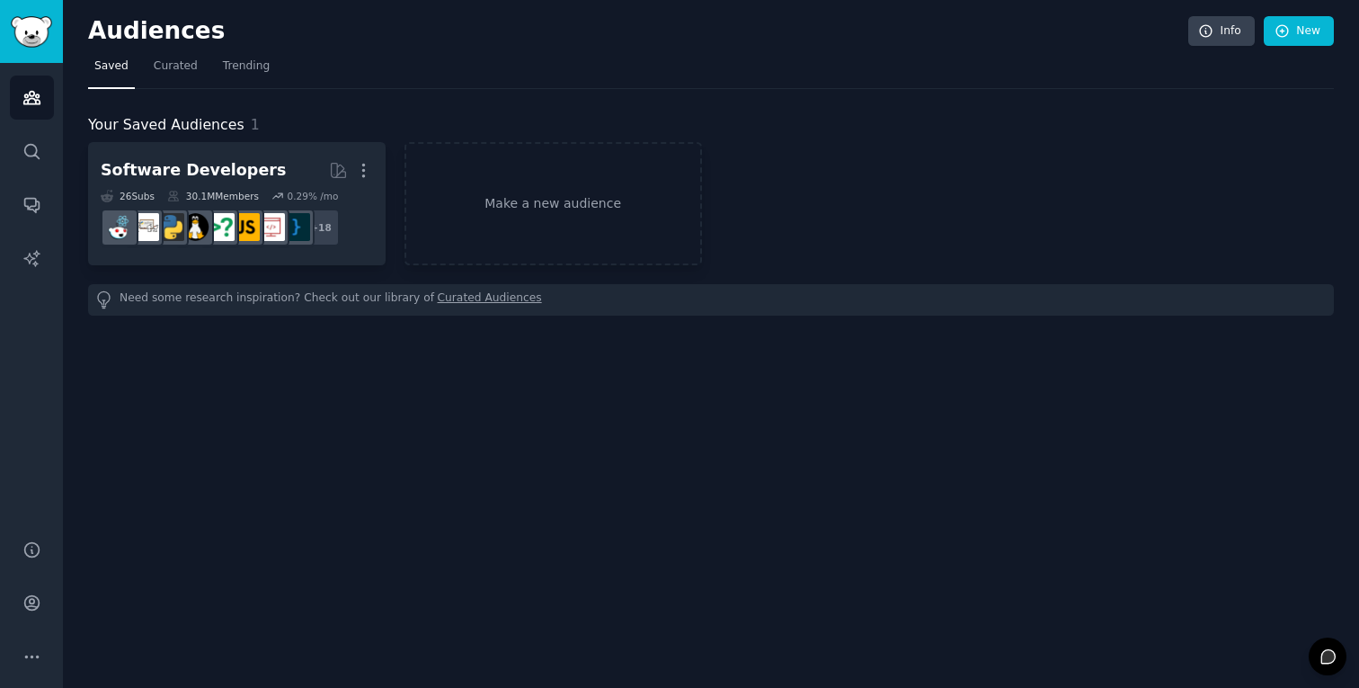
click at [458, 26] on h2 "Audiences" at bounding box center [638, 31] width 1100 height 29
click at [452, 25] on h2 "Audiences" at bounding box center [638, 31] width 1100 height 29
click at [16, 256] on link "AI Reports" at bounding box center [32, 258] width 44 height 44
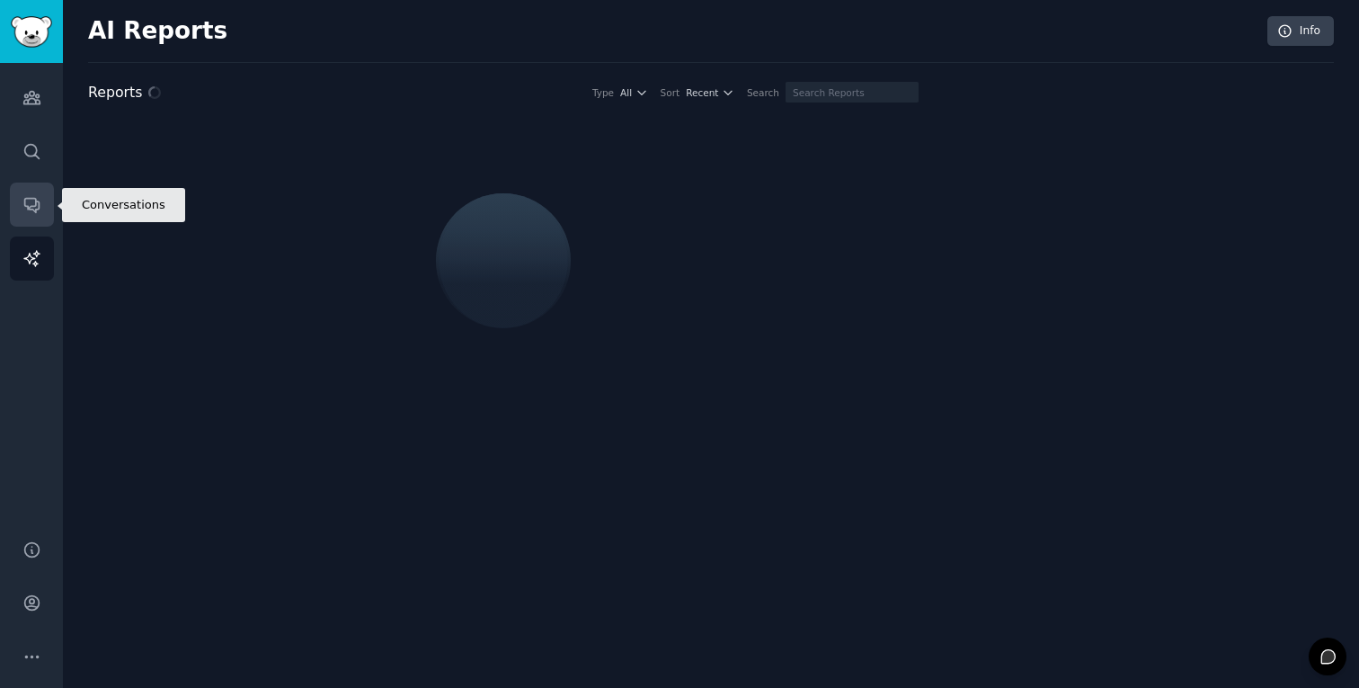
click at [21, 218] on link "Conversations" at bounding box center [32, 204] width 44 height 44
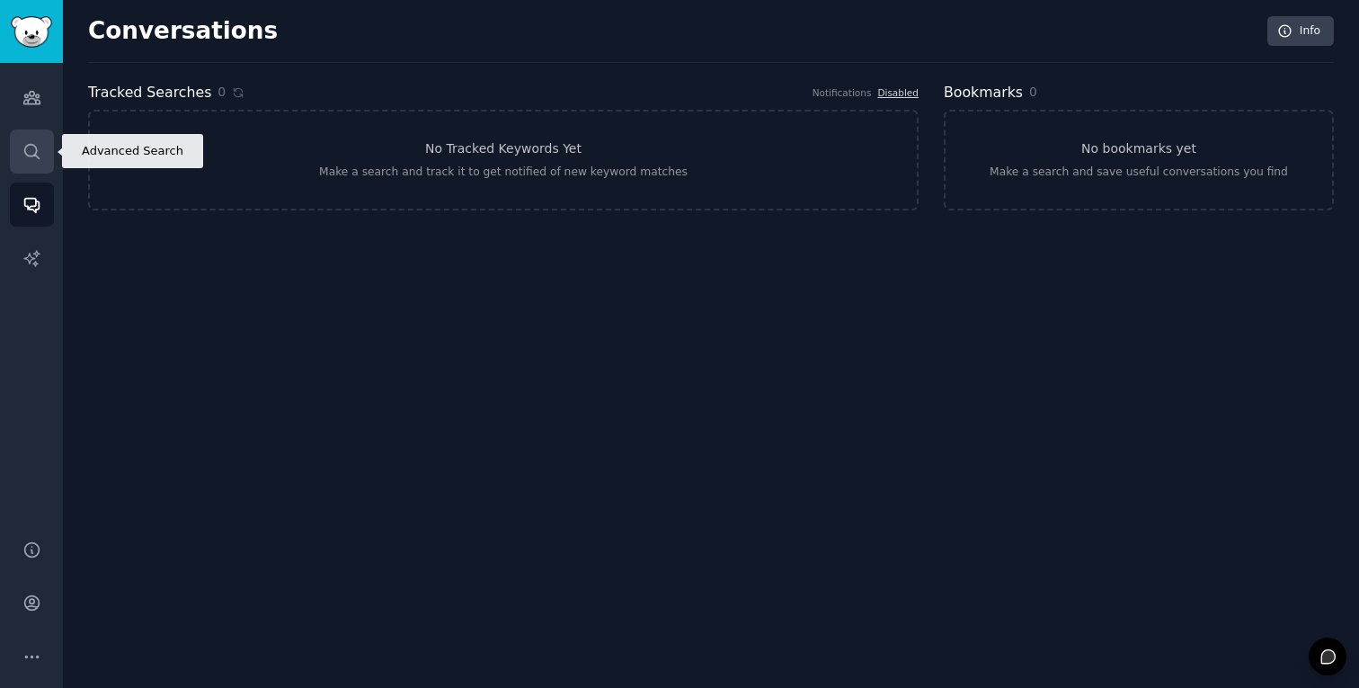
click at [25, 165] on link "Search" at bounding box center [32, 151] width 44 height 44
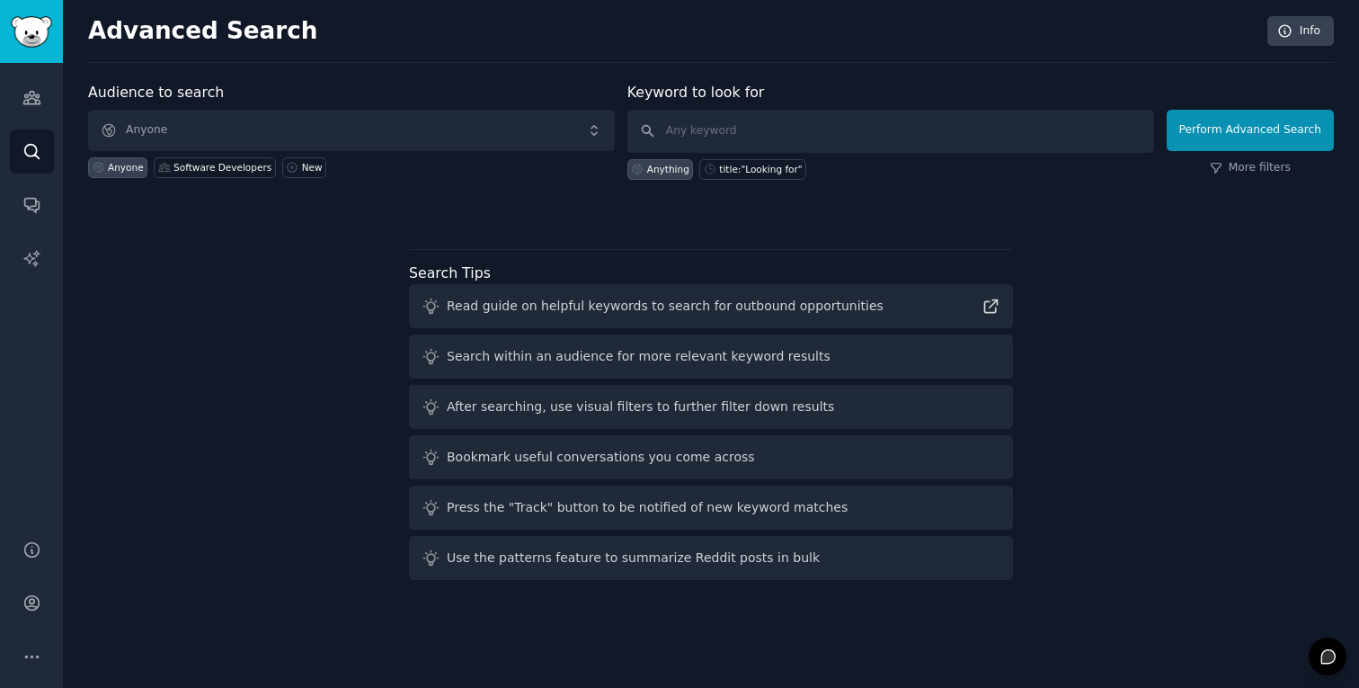
click at [764, 17] on h2 "Advanced Search" at bounding box center [673, 31] width 1170 height 29
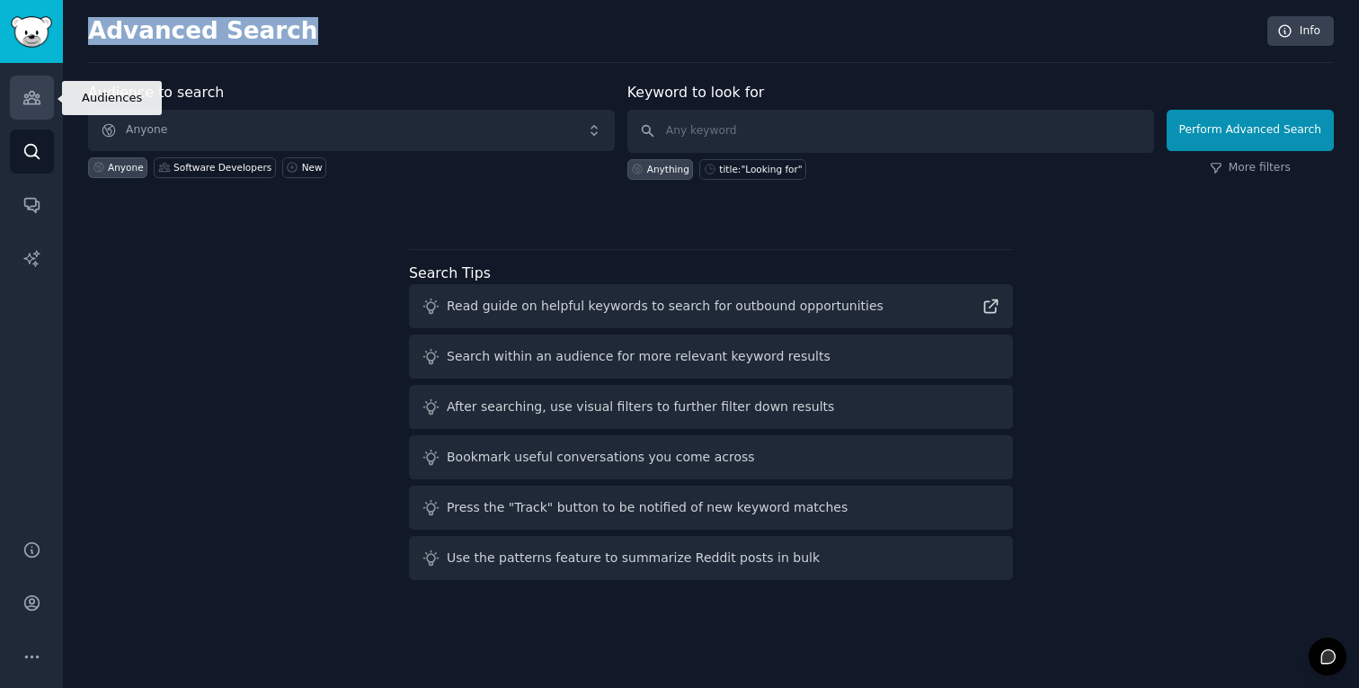
click at [26, 94] on icon "Sidebar" at bounding box center [31, 98] width 16 height 13
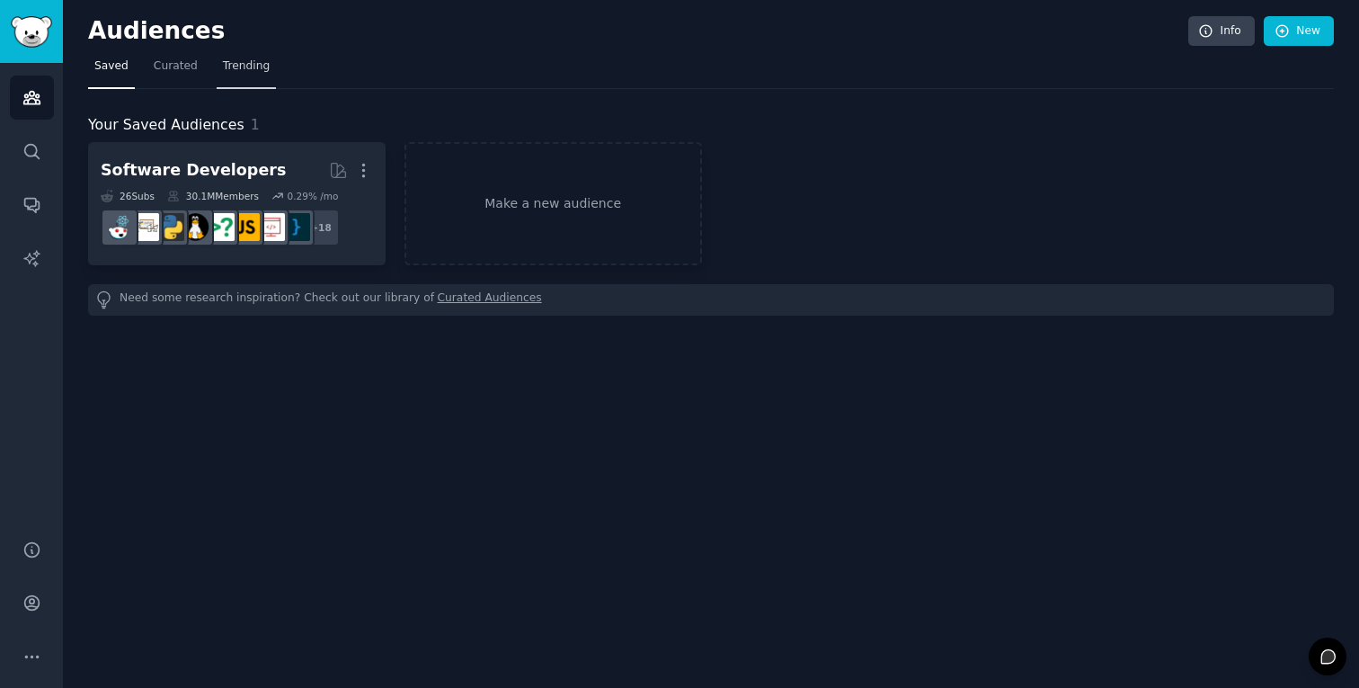
drag, startPoint x: 183, startPoint y: 67, endPoint x: 237, endPoint y: 71, distance: 54.1
click at [183, 67] on span "Curated" at bounding box center [176, 66] width 44 height 16
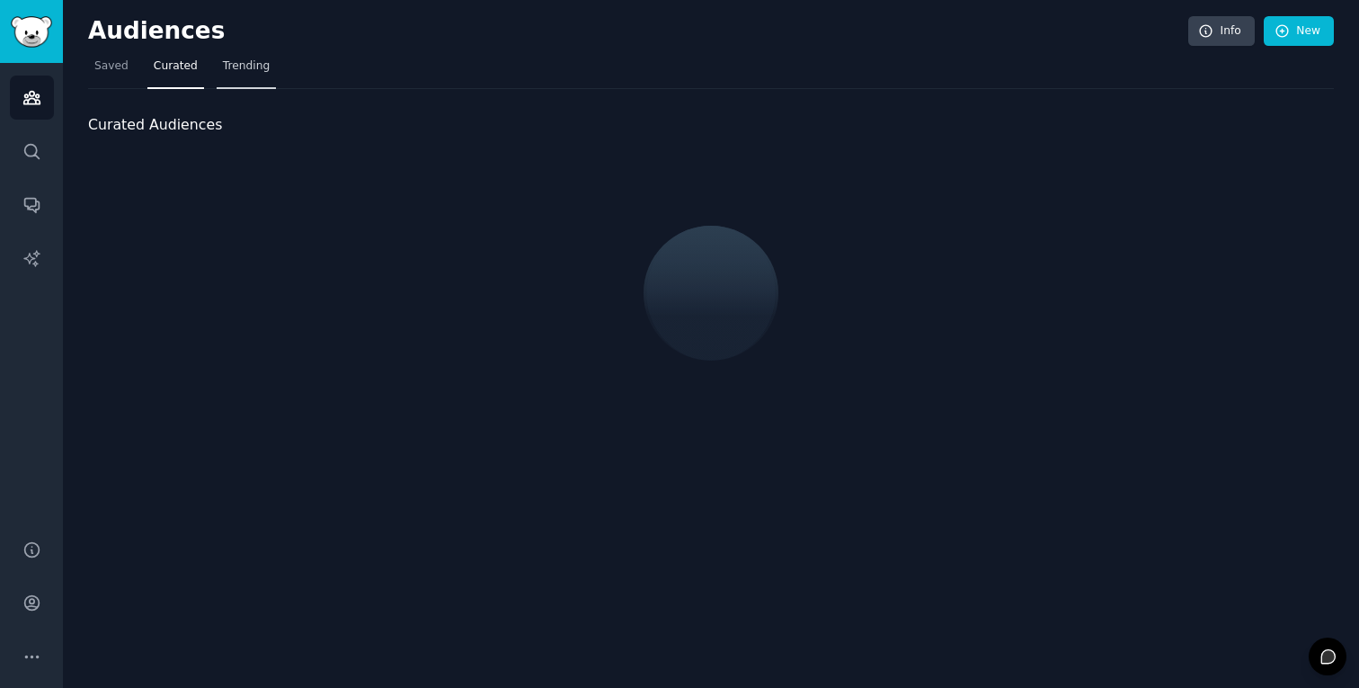
click at [238, 71] on span "Trending" at bounding box center [246, 66] width 47 height 16
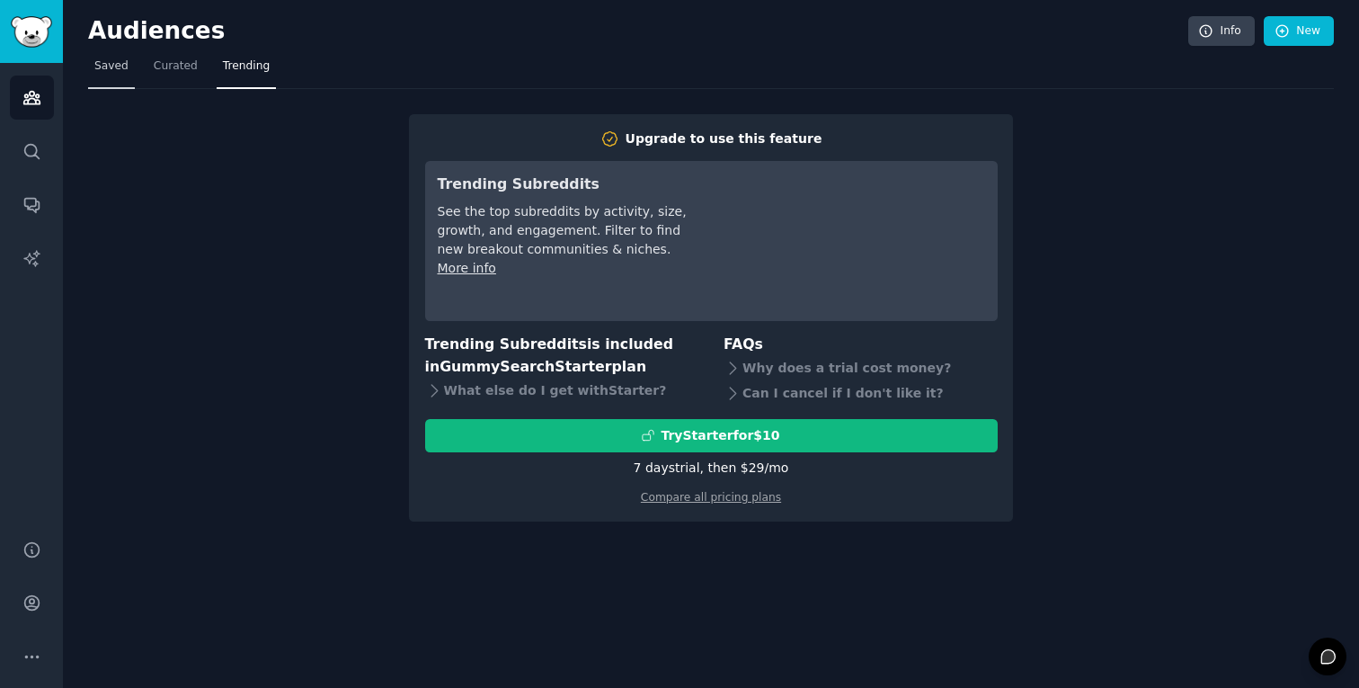
click at [103, 69] on span "Saved" at bounding box center [111, 66] width 34 height 16
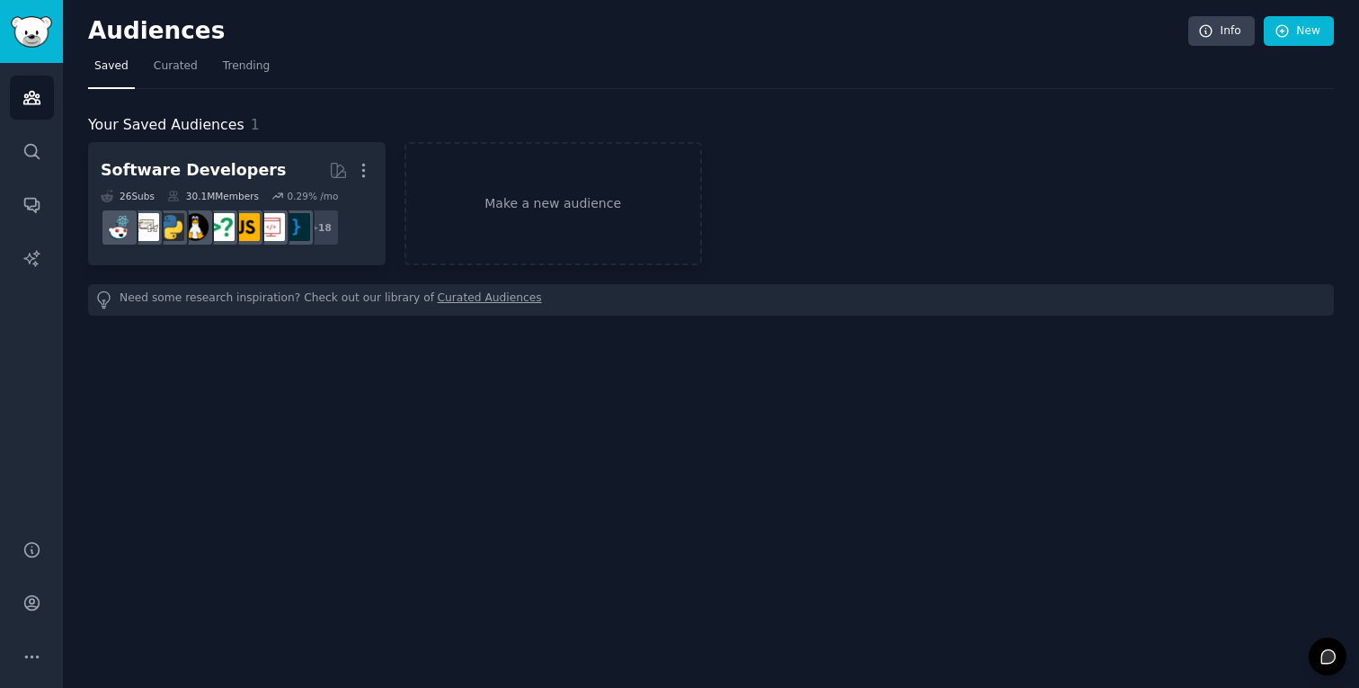
click at [399, 36] on h2 "Audiences" at bounding box center [638, 31] width 1100 height 29
click at [25, 151] on icon "Sidebar" at bounding box center [31, 151] width 19 height 19
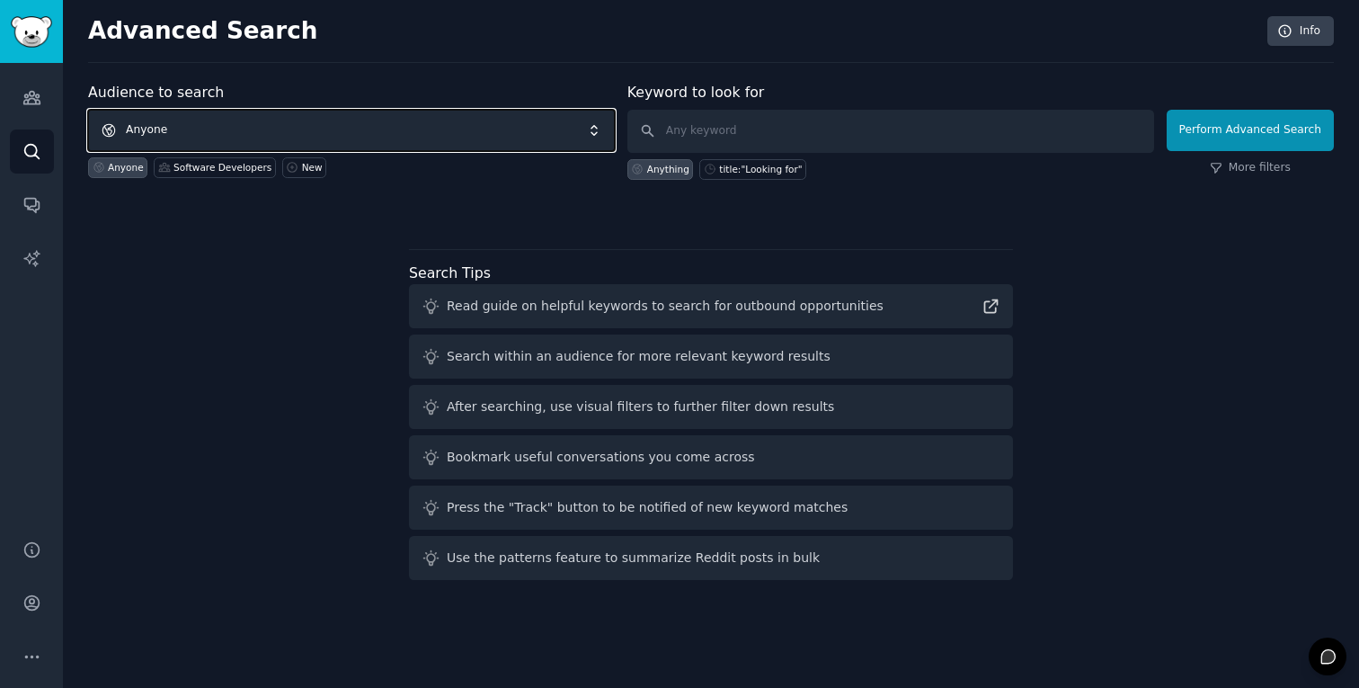
click at [464, 124] on span "Anyone" at bounding box center [351, 130] width 527 height 41
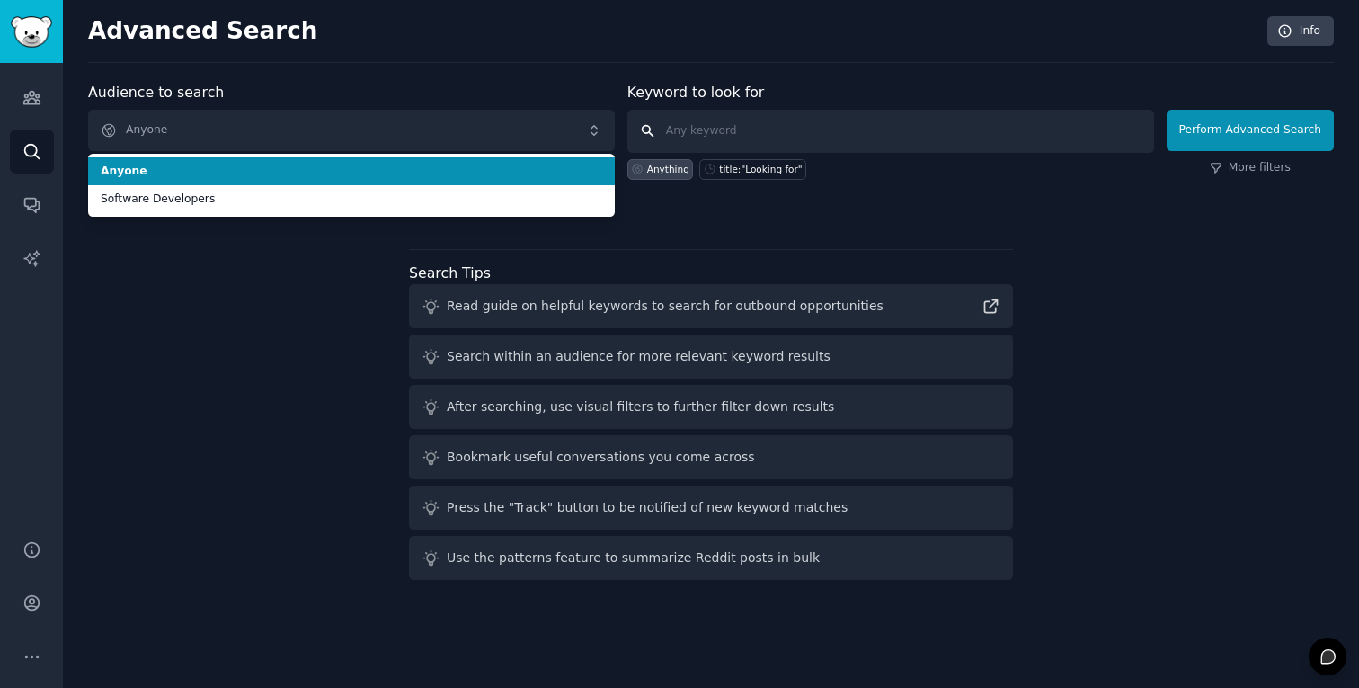
click at [791, 124] on input "text" at bounding box center [890, 131] width 527 height 43
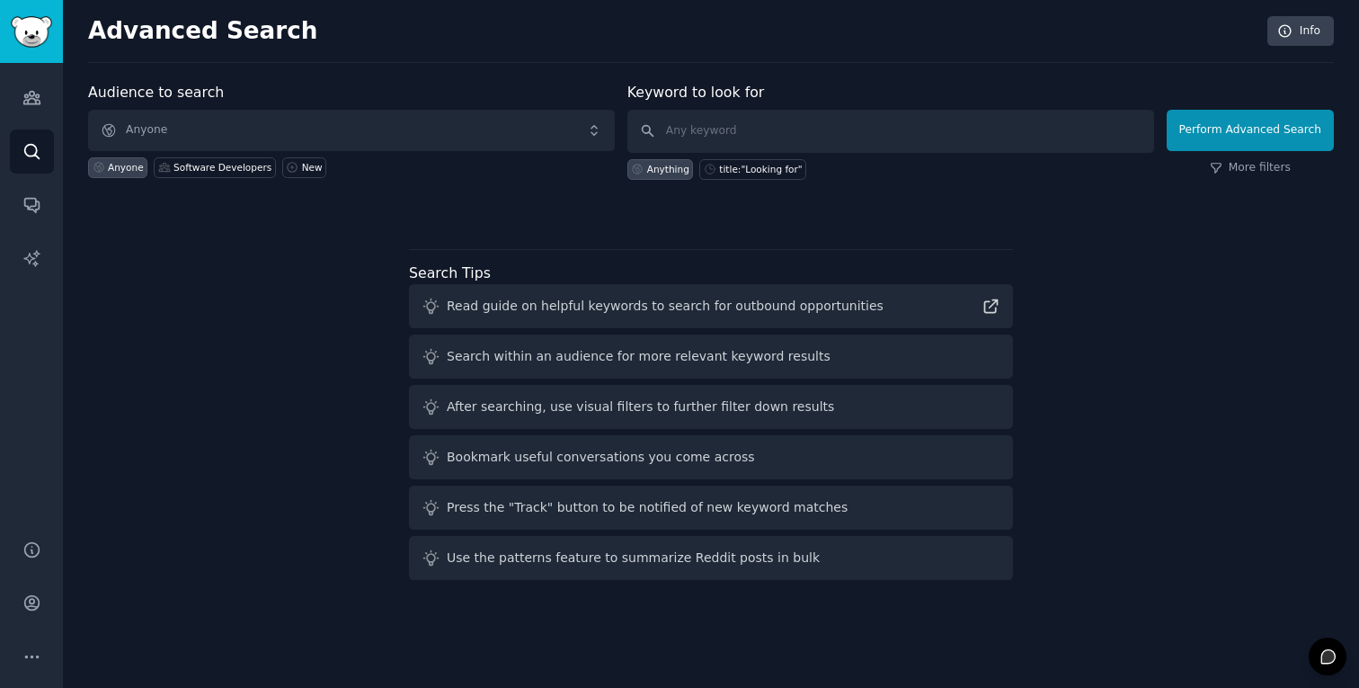
click at [627, 59] on div "Advanced Search Info" at bounding box center [711, 39] width 1246 height 47
drag, startPoint x: 627, startPoint y: 59, endPoint x: 656, endPoint y: 90, distance: 42.6
click at [627, 61] on div "Advanced Search Info" at bounding box center [711, 39] width 1246 height 47
click at [726, 137] on input "text" at bounding box center [890, 131] width 527 height 43
type input "r"
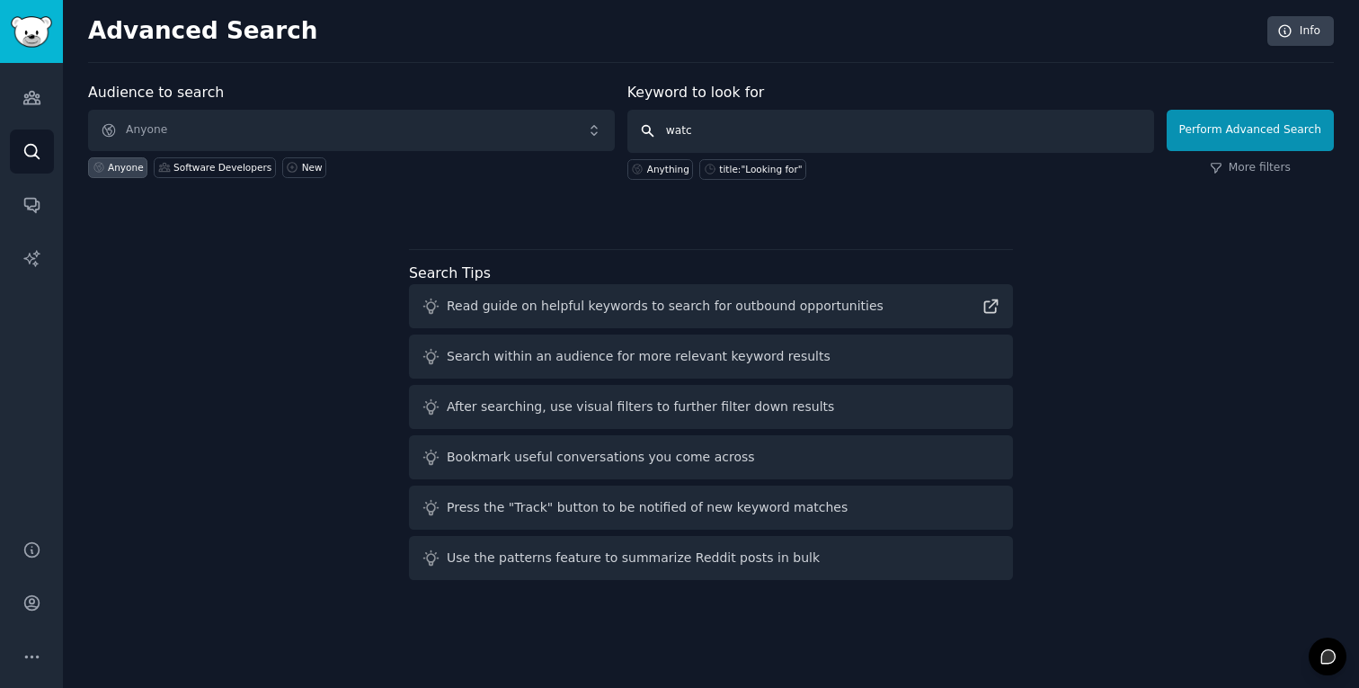
type input "watch"
click button "Perform Advanced Search" at bounding box center [1250, 130] width 167 height 41
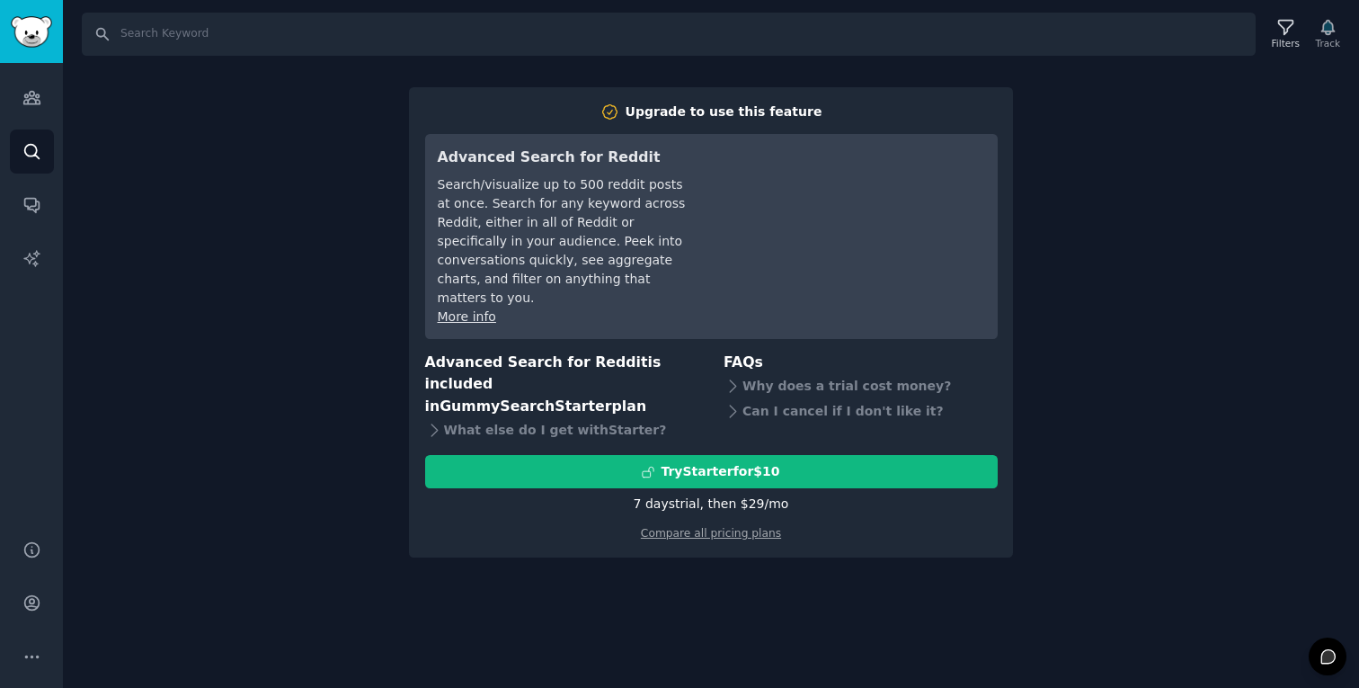
click at [1086, 453] on div "Search Filters Track Upgrade to use this feature Advanced Search for Reddit Sea…" at bounding box center [711, 344] width 1296 height 688
click at [23, 97] on icon "Sidebar" at bounding box center [31, 98] width 16 height 13
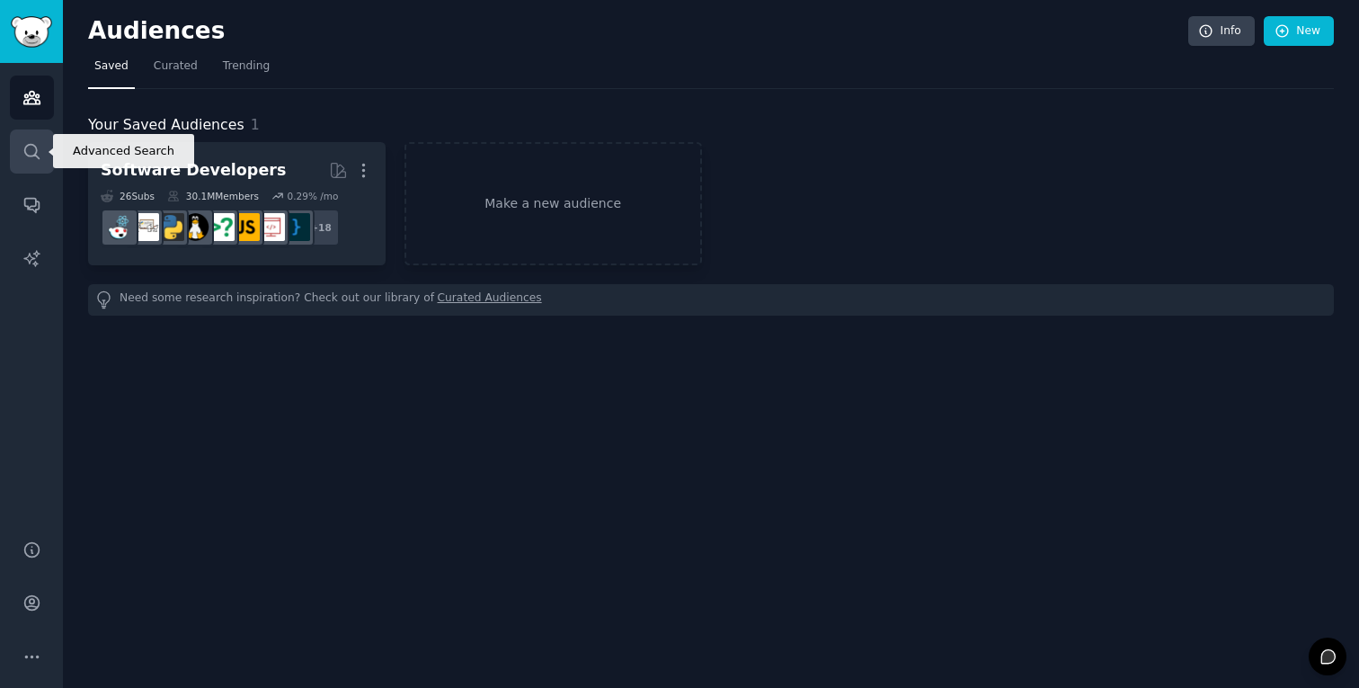
click at [25, 152] on icon "Sidebar" at bounding box center [31, 151] width 14 height 14
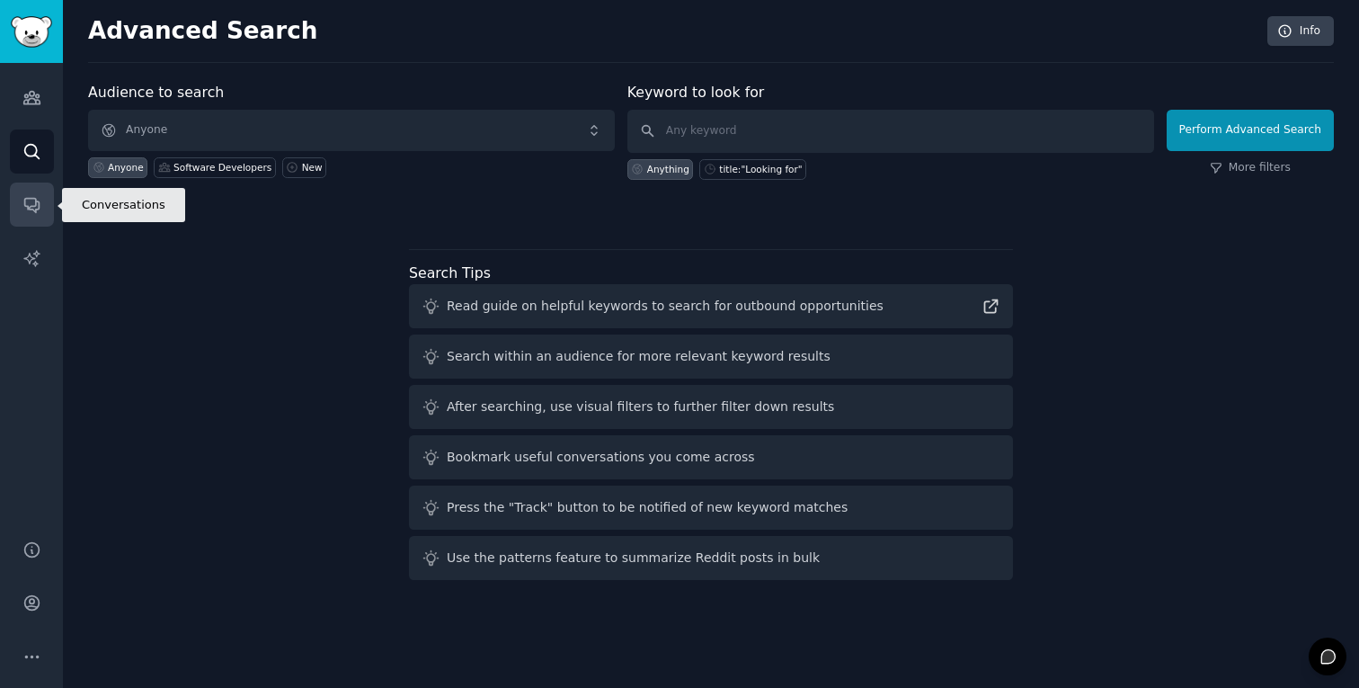
click at [29, 195] on icon "Sidebar" at bounding box center [31, 204] width 19 height 19
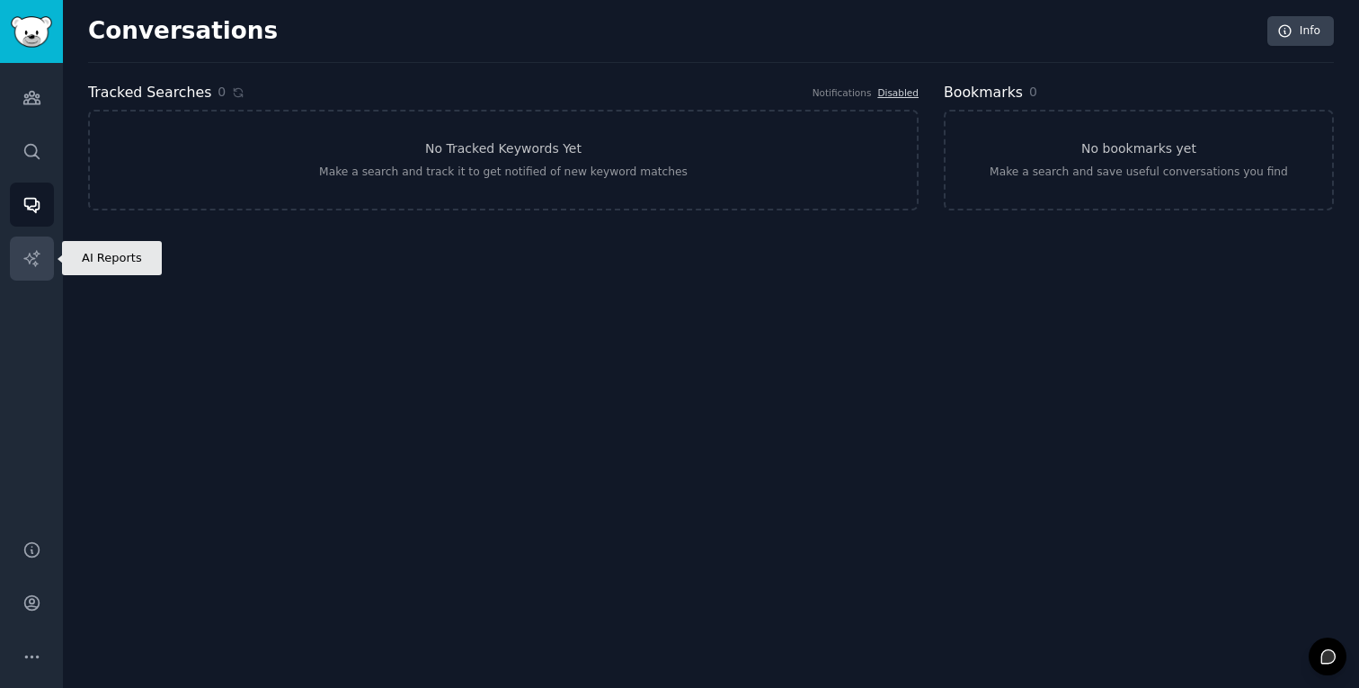
click at [31, 245] on link "AI Reports" at bounding box center [32, 258] width 44 height 44
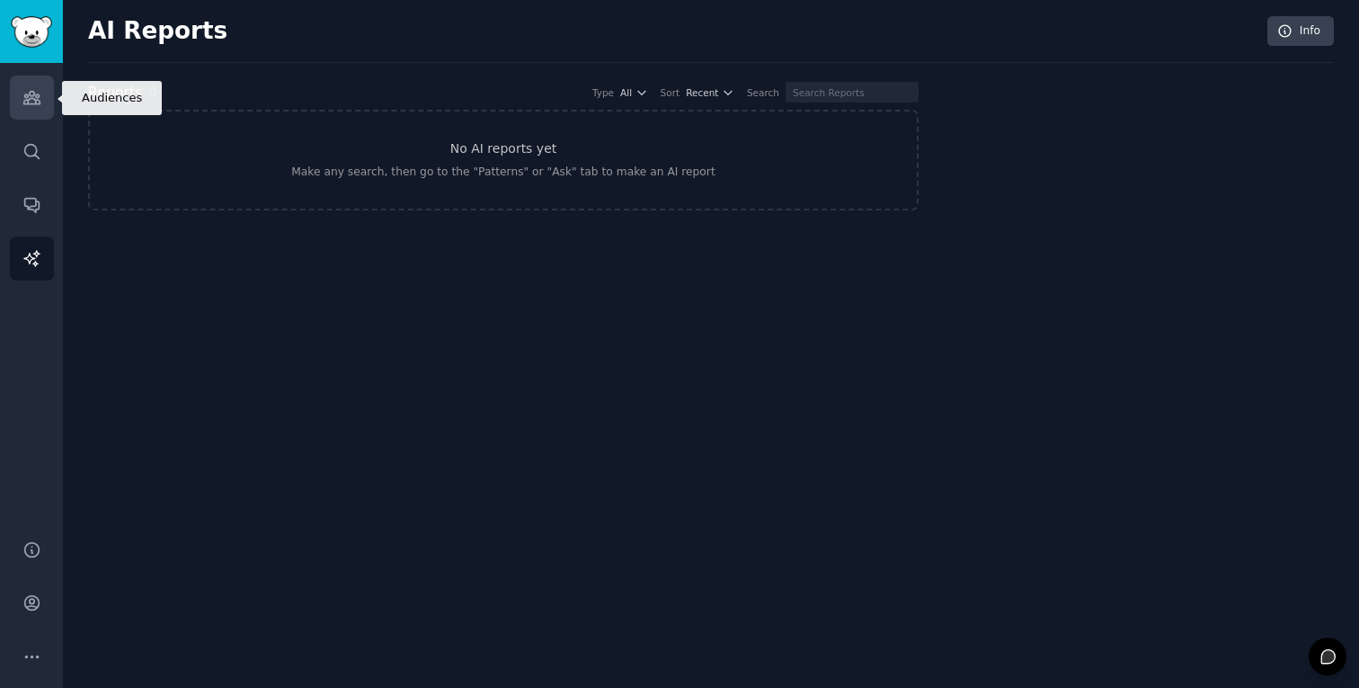
click at [32, 103] on icon "Sidebar" at bounding box center [31, 98] width 16 height 13
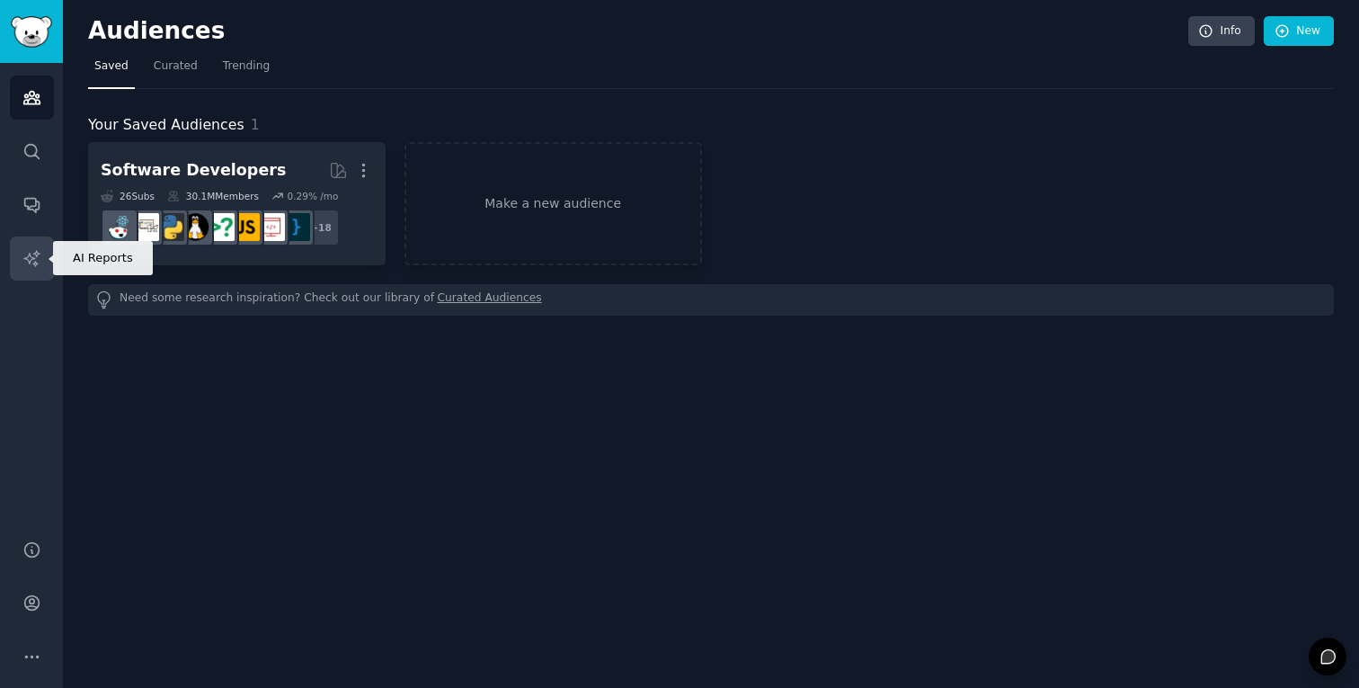
click at [29, 242] on link "AI Reports" at bounding box center [32, 258] width 44 height 44
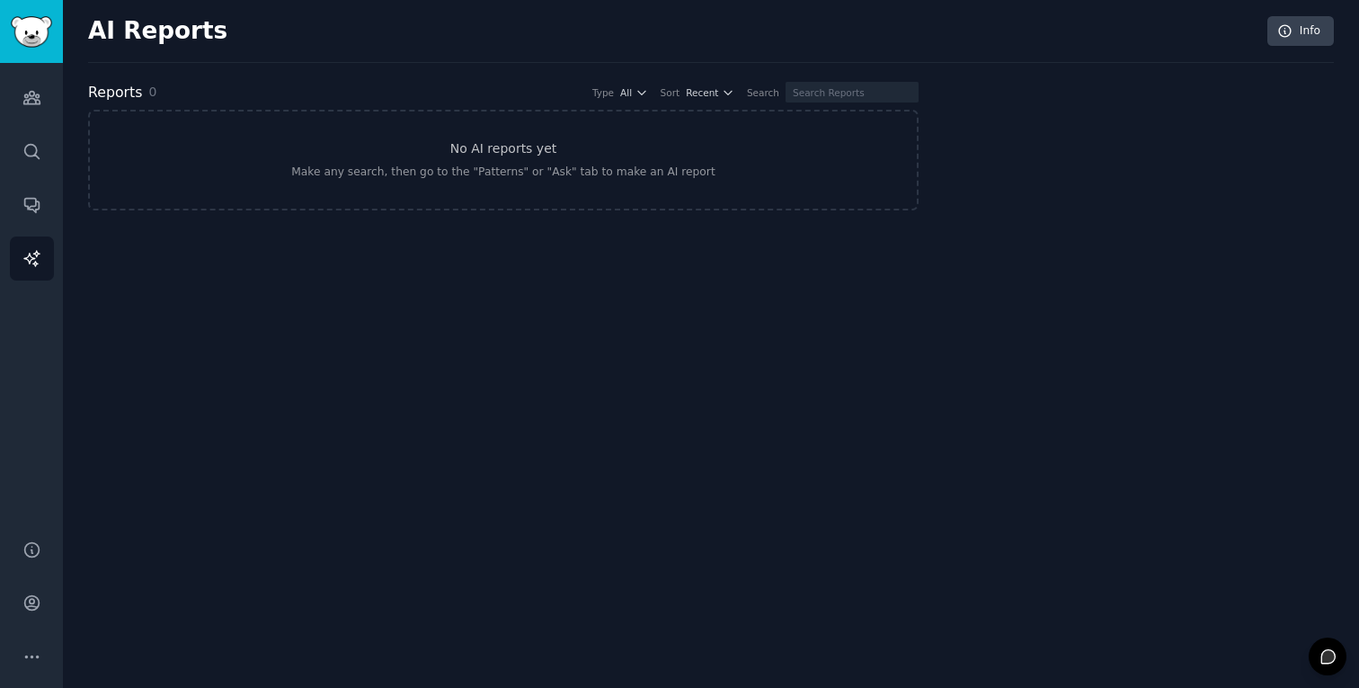
drag, startPoint x: 394, startPoint y: 43, endPoint x: 393, endPoint y: 52, distance: 9.0
click at [393, 46] on div "AI Reports Info" at bounding box center [711, 39] width 1246 height 47
click at [305, 97] on div "Reports 0 Type All Sort Recent Search" at bounding box center [503, 93] width 831 height 22
click at [513, 149] on h3 "No AI reports yet" at bounding box center [503, 148] width 107 height 19
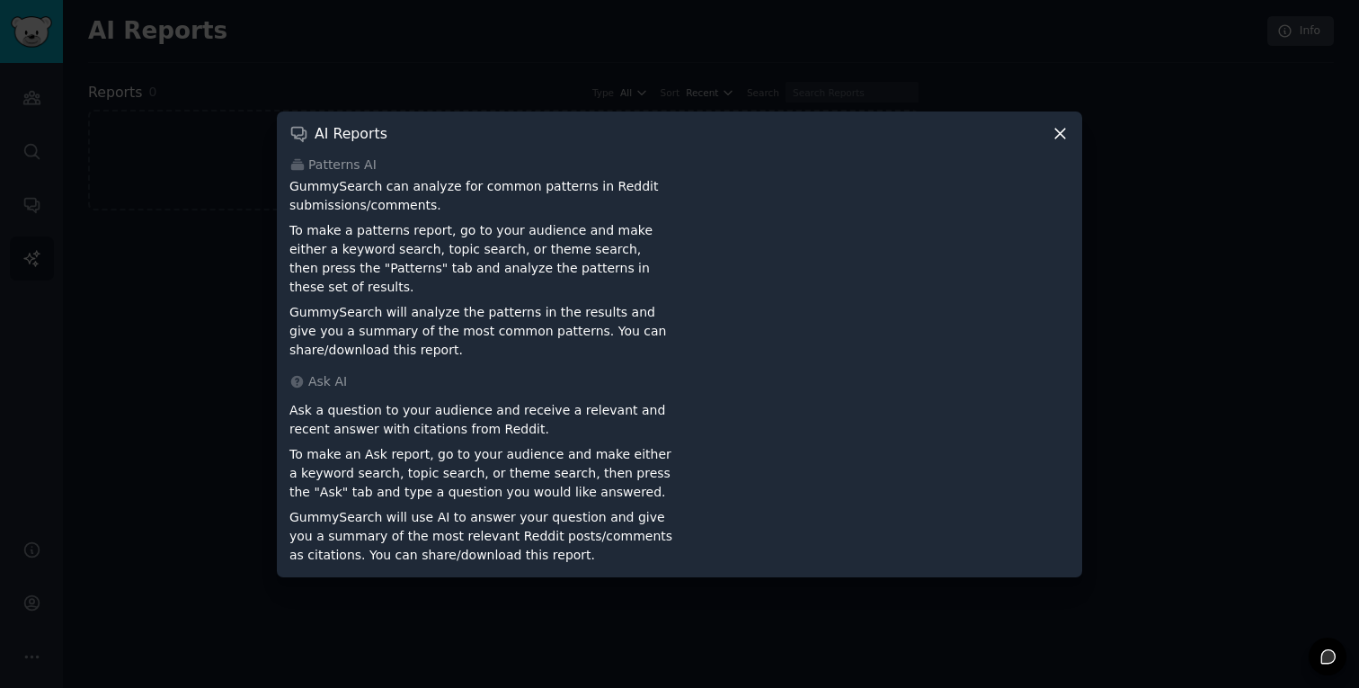
drag, startPoint x: 1059, startPoint y: 147, endPoint x: 1022, endPoint y: 142, distance: 37.2
click at [1059, 143] on icon at bounding box center [1060, 133] width 19 height 19
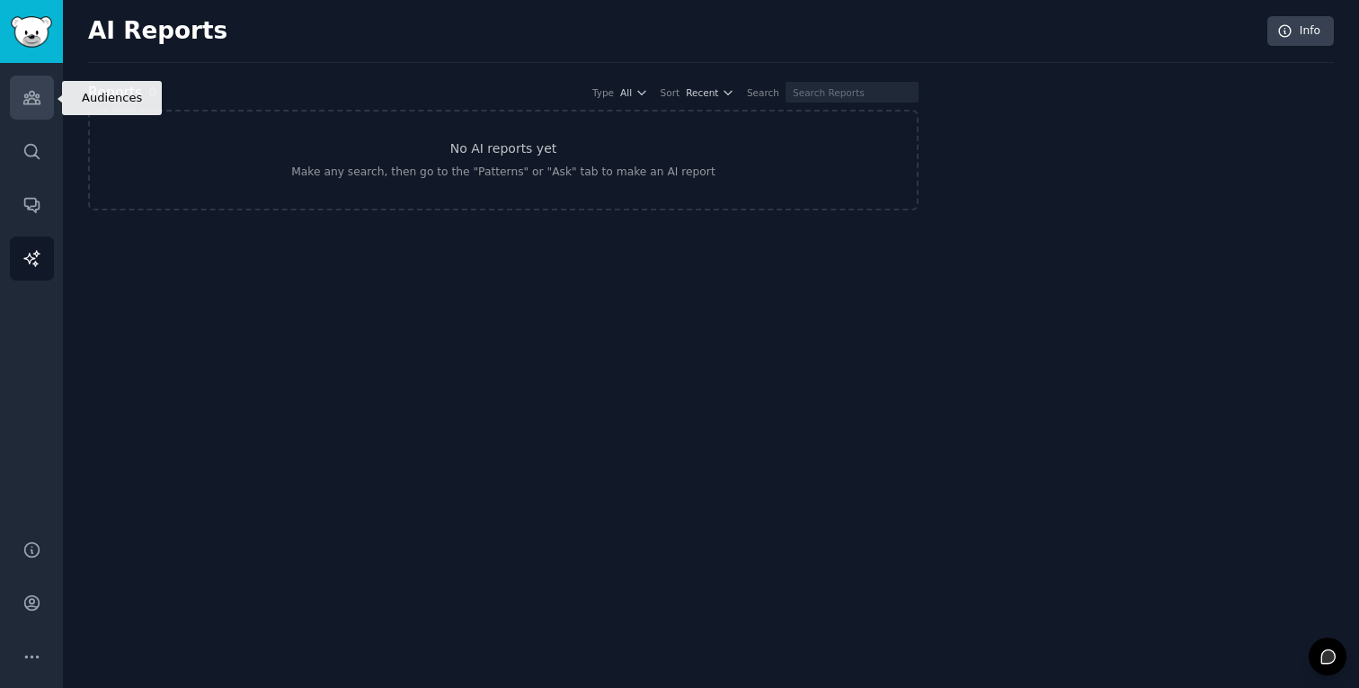
click at [31, 102] on icon "Sidebar" at bounding box center [31, 97] width 19 height 19
